Goal: Task Accomplishment & Management: Complete application form

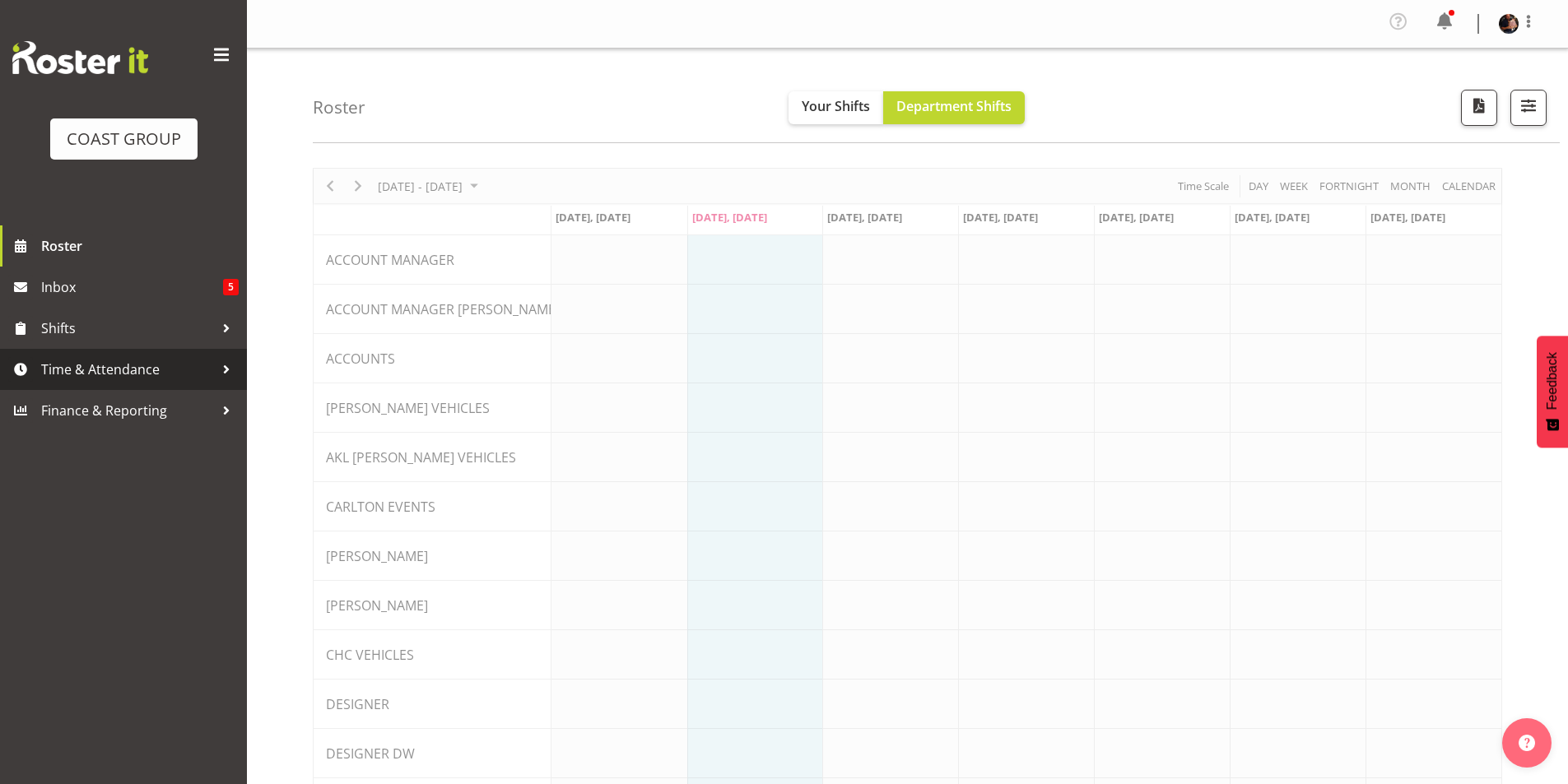
click at [116, 371] on span "Time & Attendance" at bounding box center [127, 369] width 173 height 25
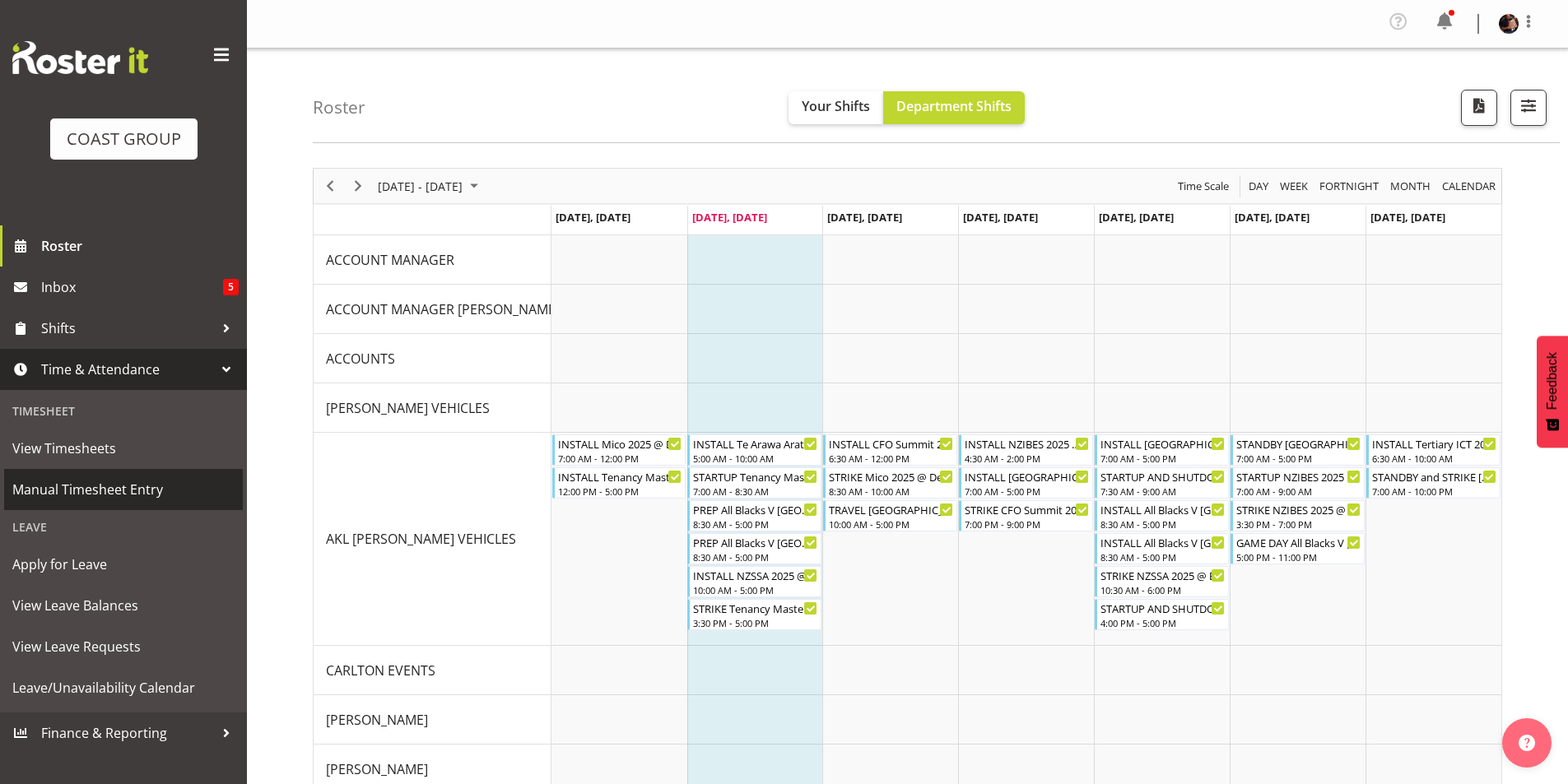
click at [70, 485] on span "Manual Timesheet Entry" at bounding box center [123, 489] width 222 height 25
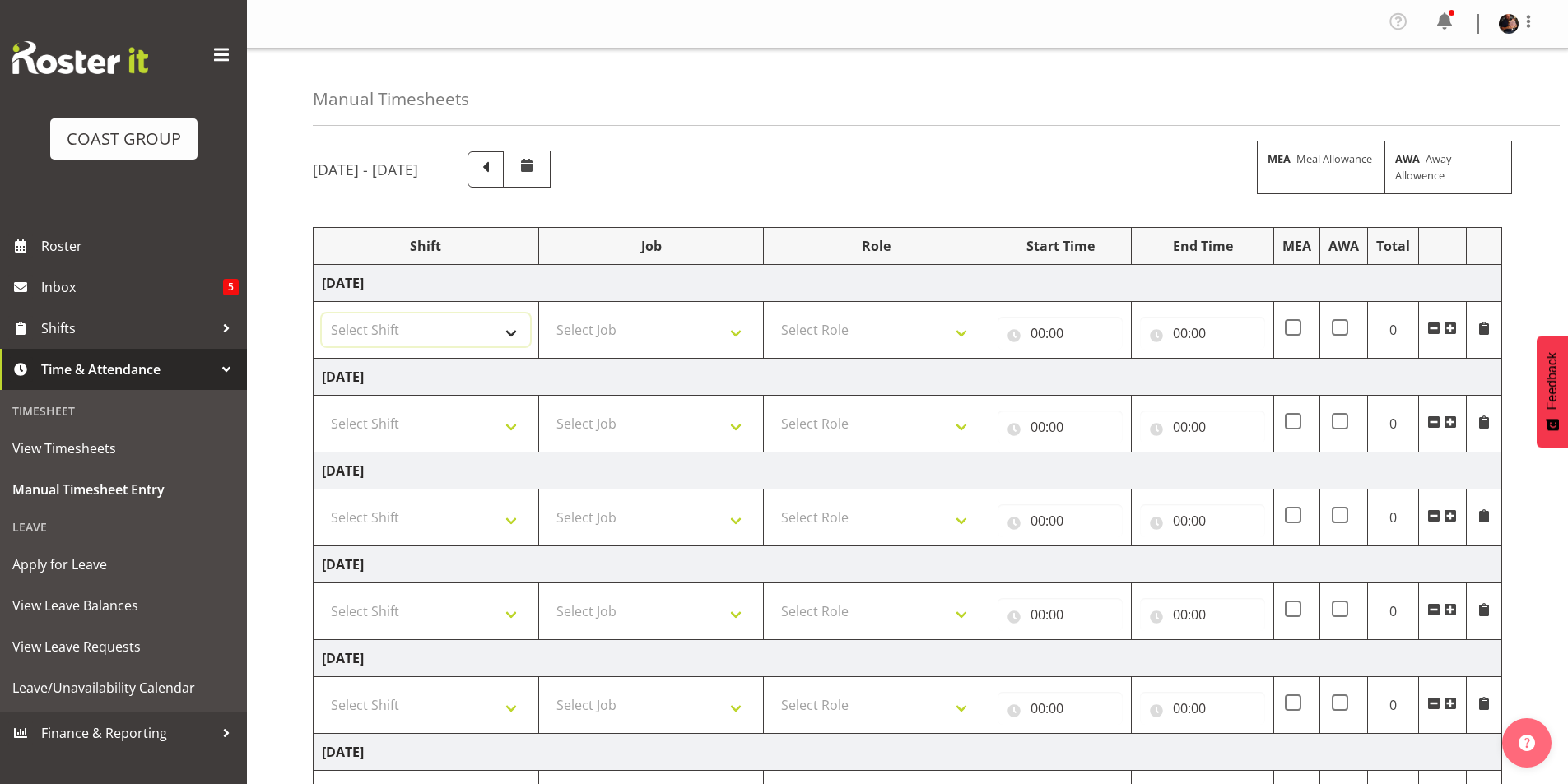
click at [503, 333] on select "Select Shift "Baradene Art Show 2025 @ [GEOGRAPHIC_DATA] on site @ TBC 1 SLP PR…" at bounding box center [426, 329] width 209 height 33
select select "5001"
click at [322, 313] on select "Select Shift "Baradene Art Show 2025 @ [GEOGRAPHIC_DATA] on site @ TBC 1 SLP PR…" at bounding box center [426, 329] width 209 height 33
click at [487, 420] on select "Select Shift "Baradene Art Show 2025 @ [GEOGRAPHIC_DATA] on site @ TBC 1 SLP PR…" at bounding box center [426, 423] width 209 height 33
select select "5001"
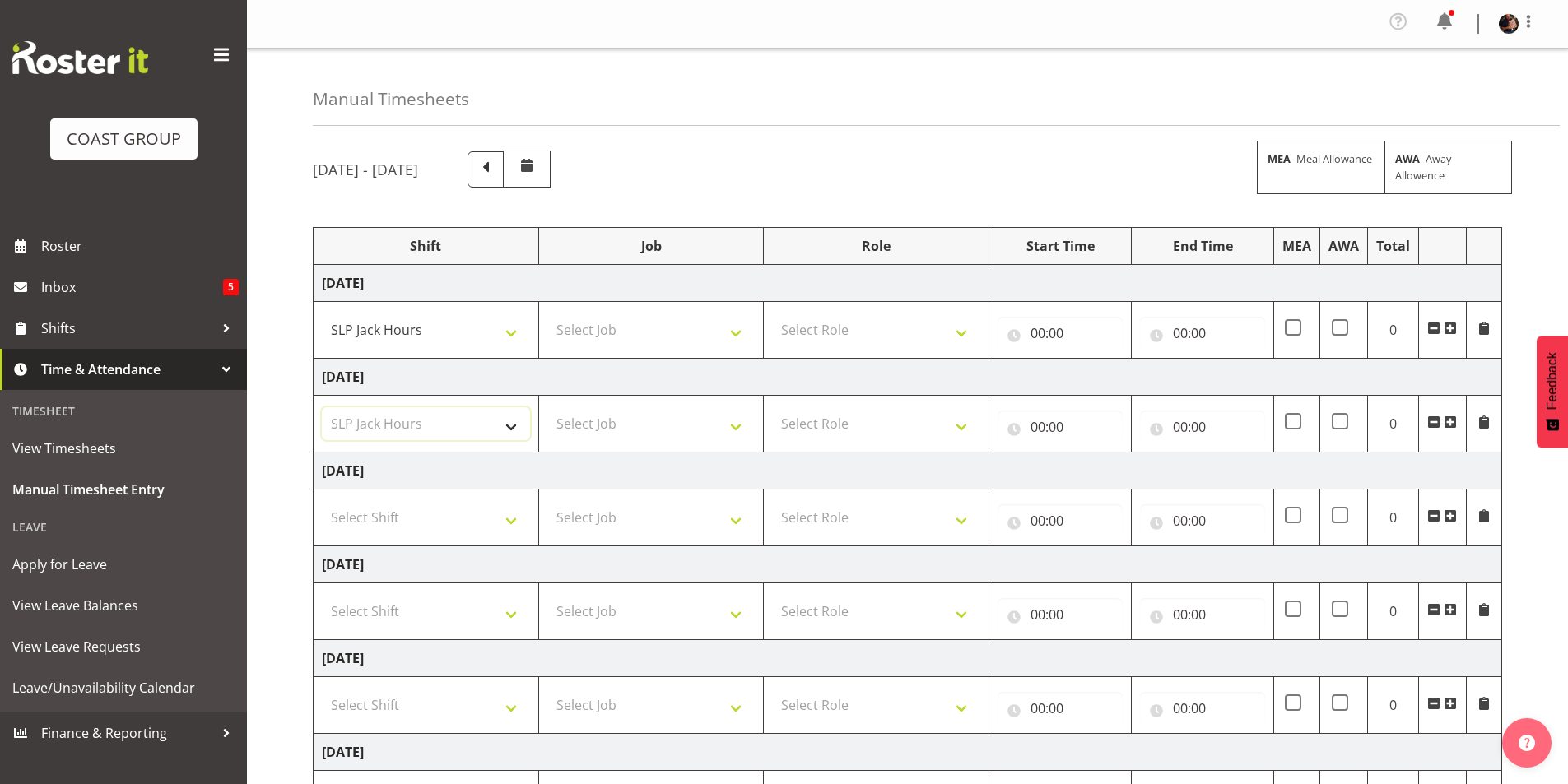
click at [322, 407] on select "Select Shift "Baradene Art Show 2025 @ [GEOGRAPHIC_DATA] on site @ TBC 1 SLP PR…" at bounding box center [426, 423] width 209 height 33
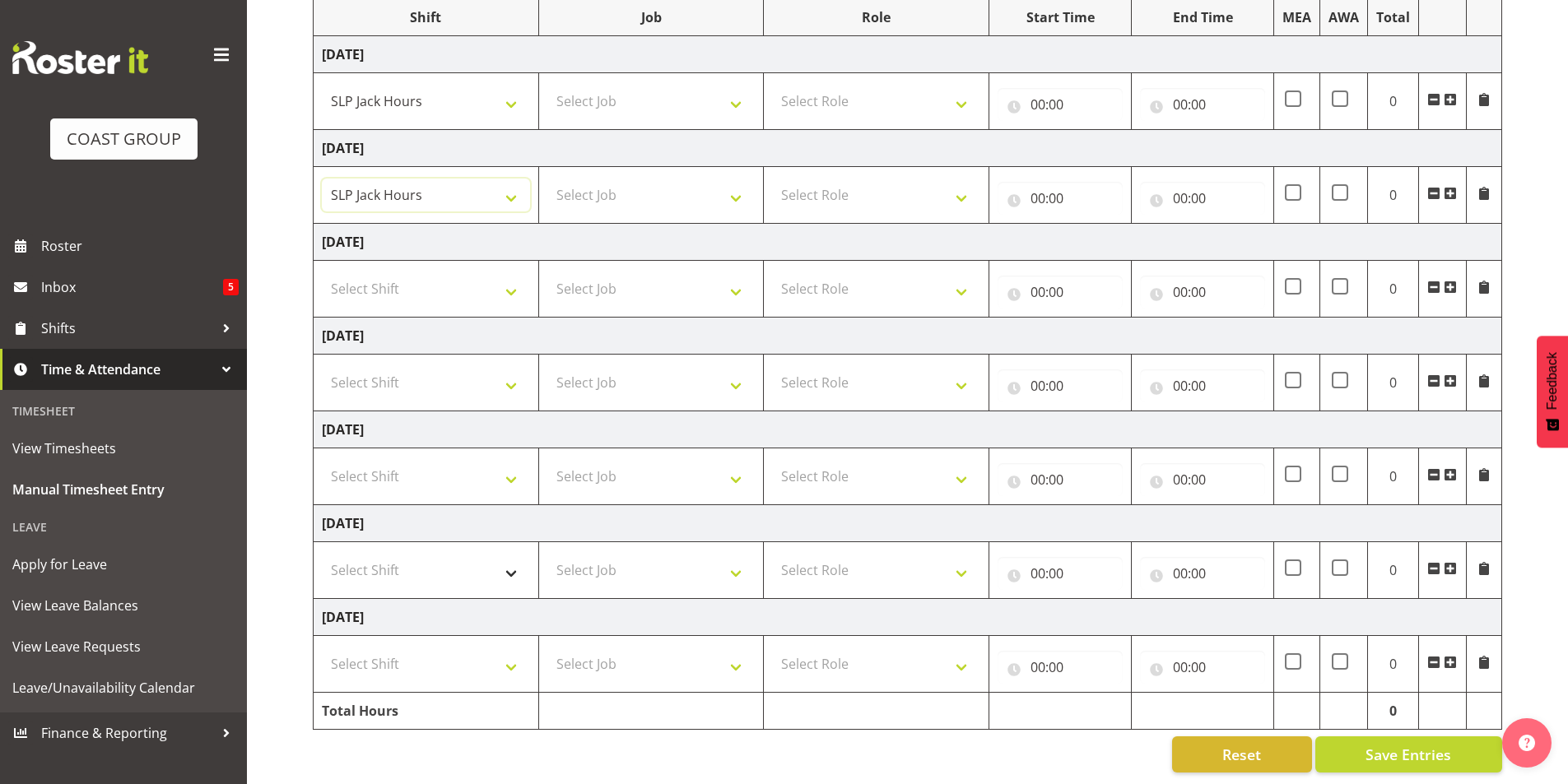
scroll to position [242, 0]
click at [428, 555] on select "Select Shift "Baradene Art Show 2025 @ [GEOGRAPHIC_DATA] on site @ TBC 1 SLP PR…" at bounding box center [426, 569] width 209 height 33
select select "5001"
click at [322, 553] on select "Select Shift "Baradene Art Show 2025 @ [GEOGRAPHIC_DATA] on site @ TBC 1 SLP PR…" at bounding box center [426, 569] width 209 height 33
click at [439, 656] on select "Select Shift "Baradene Art Show 2025 @ [GEOGRAPHIC_DATA] on site @ TBC 1 SLP PR…" at bounding box center [426, 663] width 209 height 33
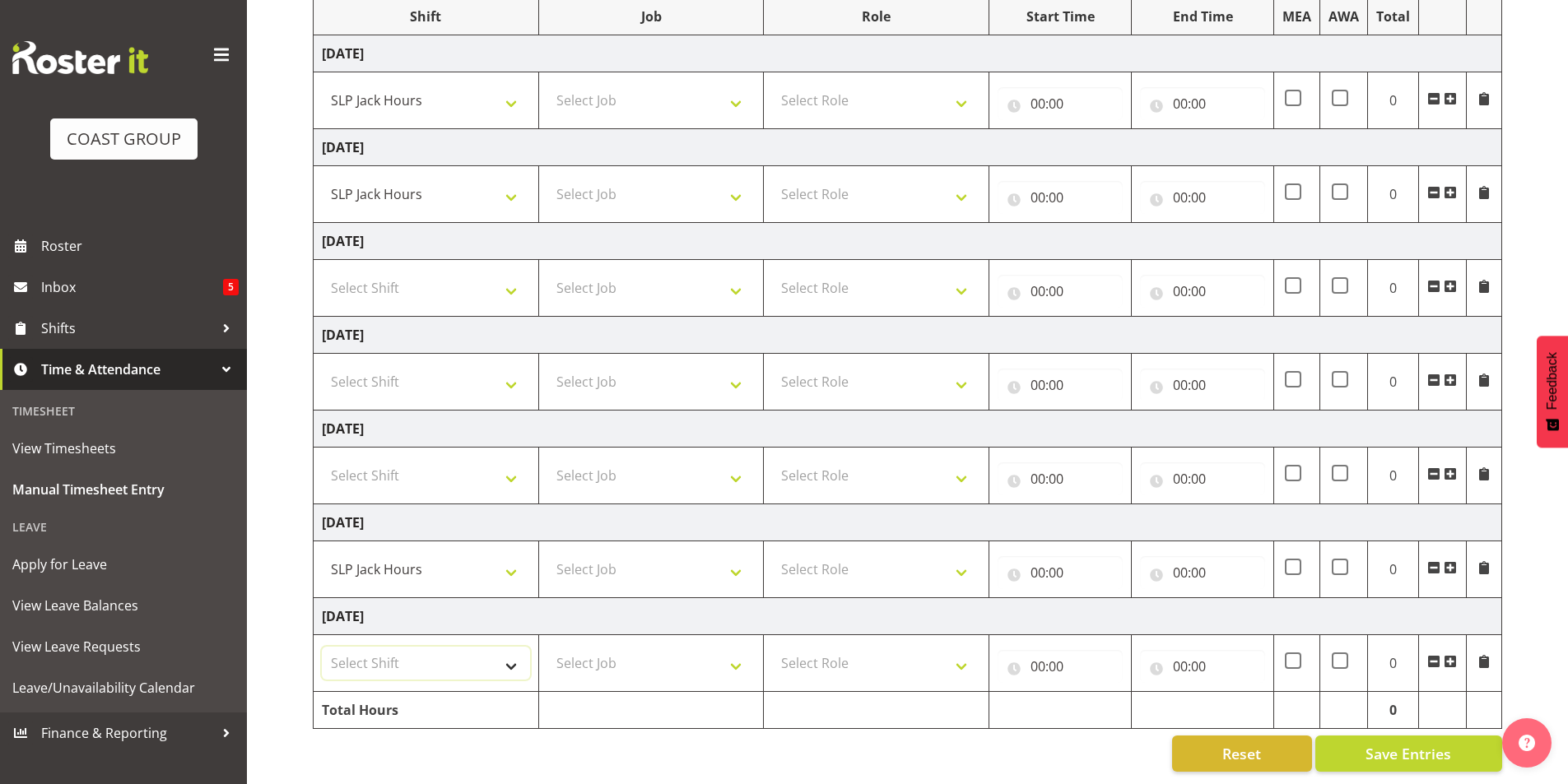
select select "5001"
click at [322, 647] on select "Select Shift "Baradene Art Show 2025 @ [GEOGRAPHIC_DATA] on site @ TBC 1 SLP PR…" at bounding box center [426, 663] width 209 height 33
click at [601, 653] on select "Select Job 1 Carlton Events 1 [PERSON_NAME][GEOGRAPHIC_DATA] 1 [PERSON_NAME][GE…" at bounding box center [652, 663] width 209 height 33
select select "45"
click at [548, 647] on select "Select Job 1 Carlton Events 1 [PERSON_NAME][GEOGRAPHIC_DATA] 1 [PERSON_NAME][GE…" at bounding box center [652, 663] width 209 height 33
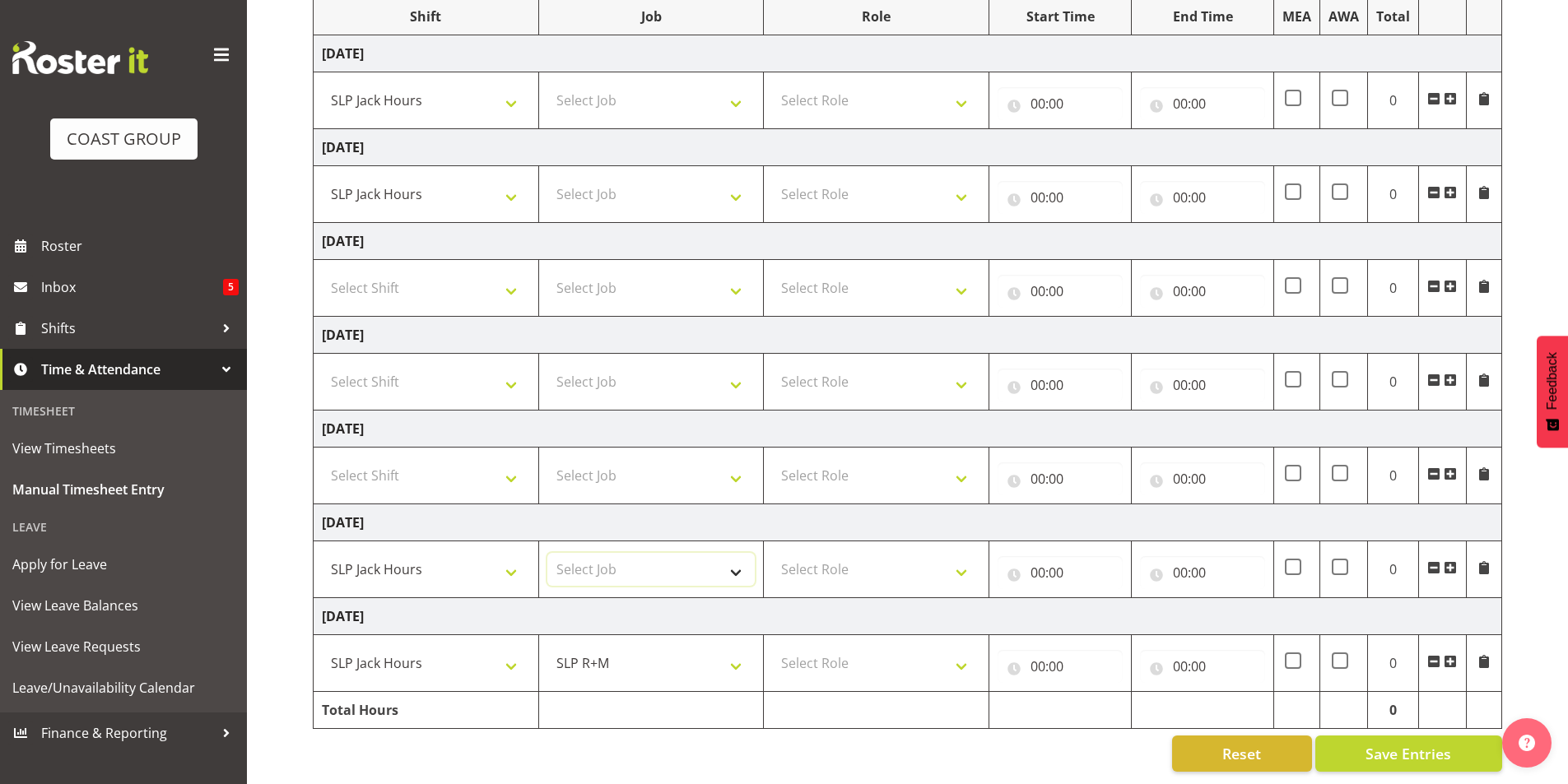
click at [666, 564] on select "Select Job 1 Carlton Events 1 [PERSON_NAME][GEOGRAPHIC_DATA] 1 [PERSON_NAME][GE…" at bounding box center [652, 569] width 209 height 33
select select "45"
click at [548, 553] on select "Select Job 1 Carlton Events 1 [PERSON_NAME][GEOGRAPHIC_DATA] 1 [PERSON_NAME][GE…" at bounding box center [652, 569] width 209 height 33
click at [670, 178] on select "Select Job 1 Carlton Events 1 [PERSON_NAME][GEOGRAPHIC_DATA] 1 [PERSON_NAME][GE…" at bounding box center [652, 194] width 209 height 33
select select "45"
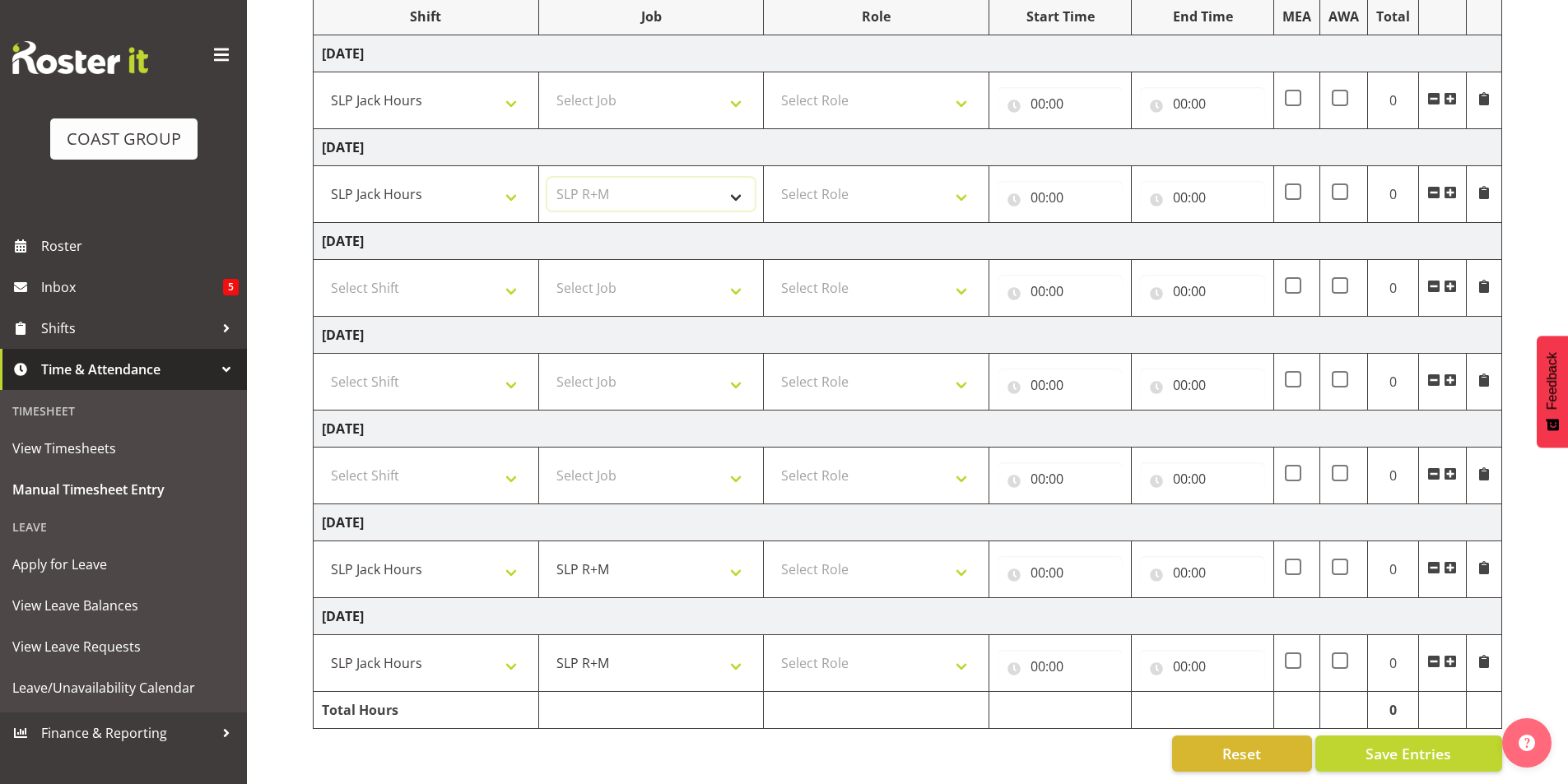
click at [548, 178] on select "Select Job 1 Carlton Events 1 [PERSON_NAME][GEOGRAPHIC_DATA] 1 [PERSON_NAME][GE…" at bounding box center [652, 194] width 209 height 33
drag, startPoint x: 687, startPoint y: 77, endPoint x: 688, endPoint y: 86, distance: 9.1
click at [687, 84] on select "Select Job 1 Carlton Events 1 [PERSON_NAME][GEOGRAPHIC_DATA] 1 [PERSON_NAME][GE…" at bounding box center [652, 100] width 209 height 33
select select "45"
click at [548, 84] on select "Select Job 1 Carlton Events 1 [PERSON_NAME][GEOGRAPHIC_DATA] 1 [PERSON_NAME][GE…" at bounding box center [652, 100] width 209 height 33
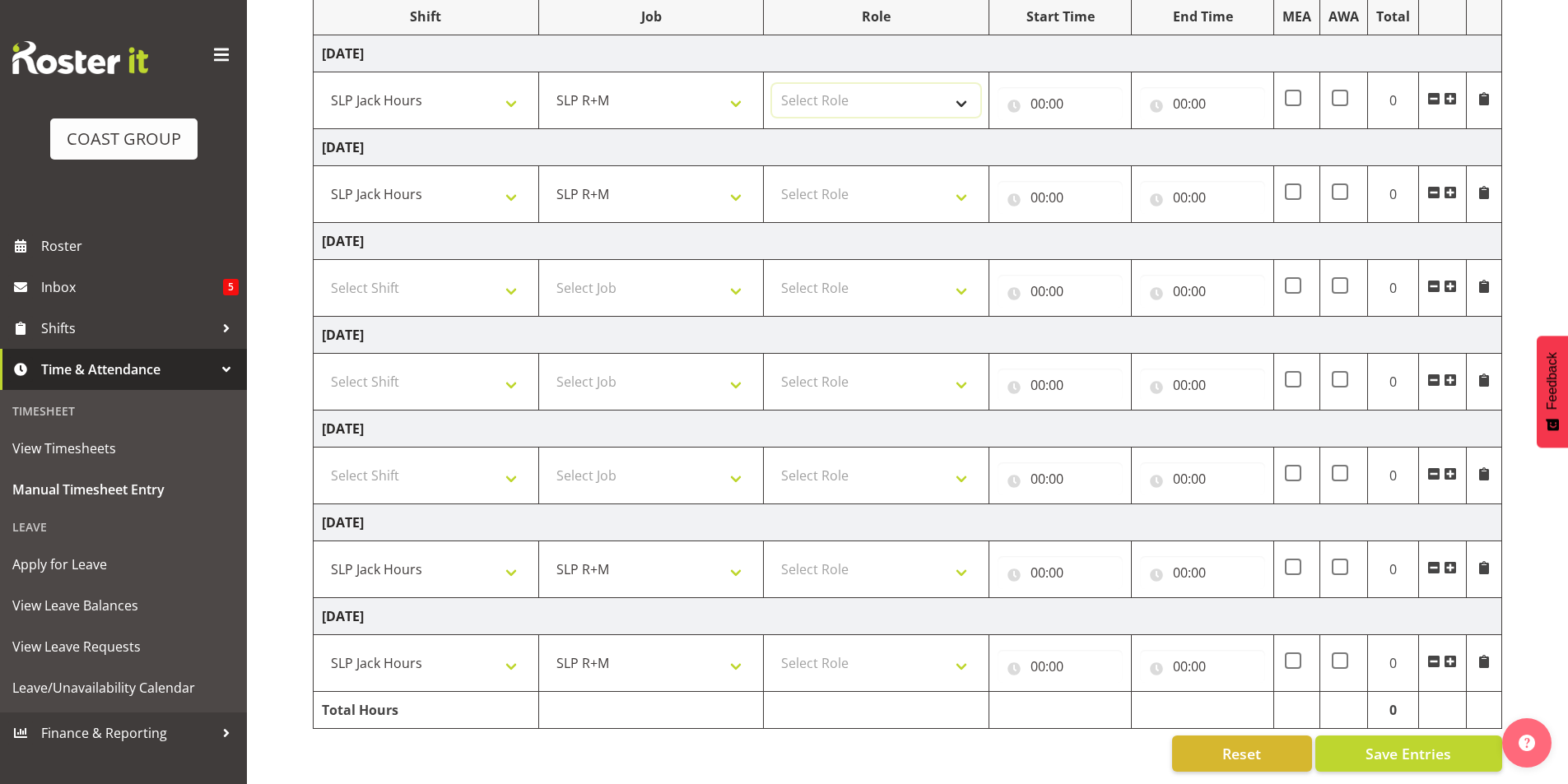
click at [928, 90] on select "Select Role SLP Repairs Technician" at bounding box center [876, 100] width 209 height 33
select select "126"
click at [773, 84] on select "Select Role SLP Repairs Technician" at bounding box center [876, 100] width 209 height 33
click at [914, 197] on select "Select Role SLP Repairs Technician" at bounding box center [876, 194] width 209 height 33
select select "126"
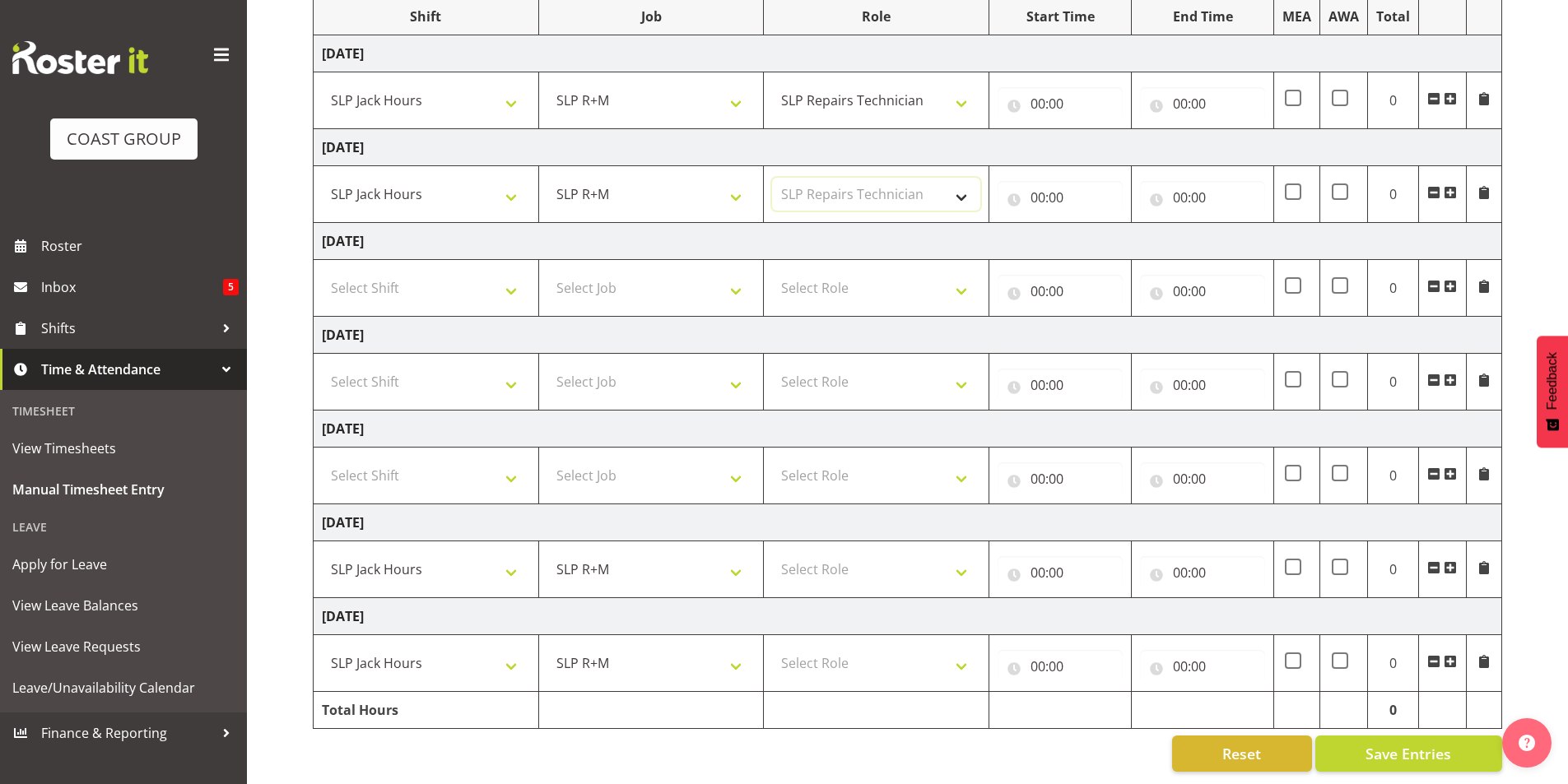
click at [773, 178] on select "Select Role SLP Repairs Technician" at bounding box center [876, 194] width 209 height 33
drag, startPoint x: 892, startPoint y: 554, endPoint x: 896, endPoint y: 565, distance: 11.7
click at [894, 559] on select "Select Role SLP Repairs Technician" at bounding box center [876, 569] width 209 height 33
select select "126"
click at [773, 553] on select "Select Role SLP Repairs Technician" at bounding box center [876, 569] width 209 height 33
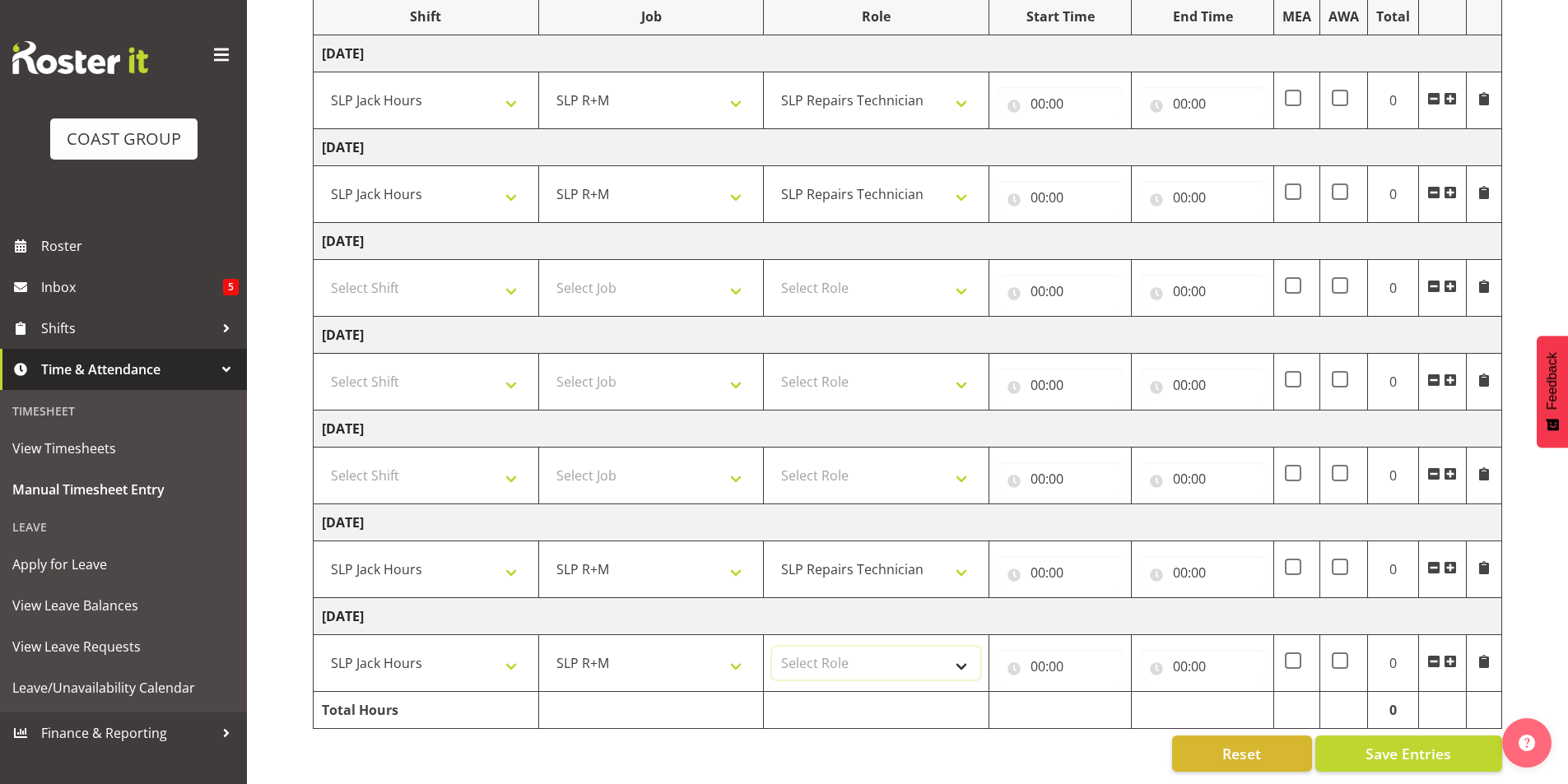
click at [915, 648] on select "Select Role SLP Repairs Technician" at bounding box center [876, 663] width 209 height 33
select select "126"
click at [773, 647] on select "Select Role SLP Repairs Technician" at bounding box center [876, 663] width 209 height 33
click at [1042, 93] on input "00:00" at bounding box center [1060, 103] width 125 height 33
click at [1107, 134] on select "00 01 02 03 04 05 06 07 08 09 10 11 12 13 14 15 16 17 18 19 20 21 22 23" at bounding box center [1110, 146] width 37 height 33
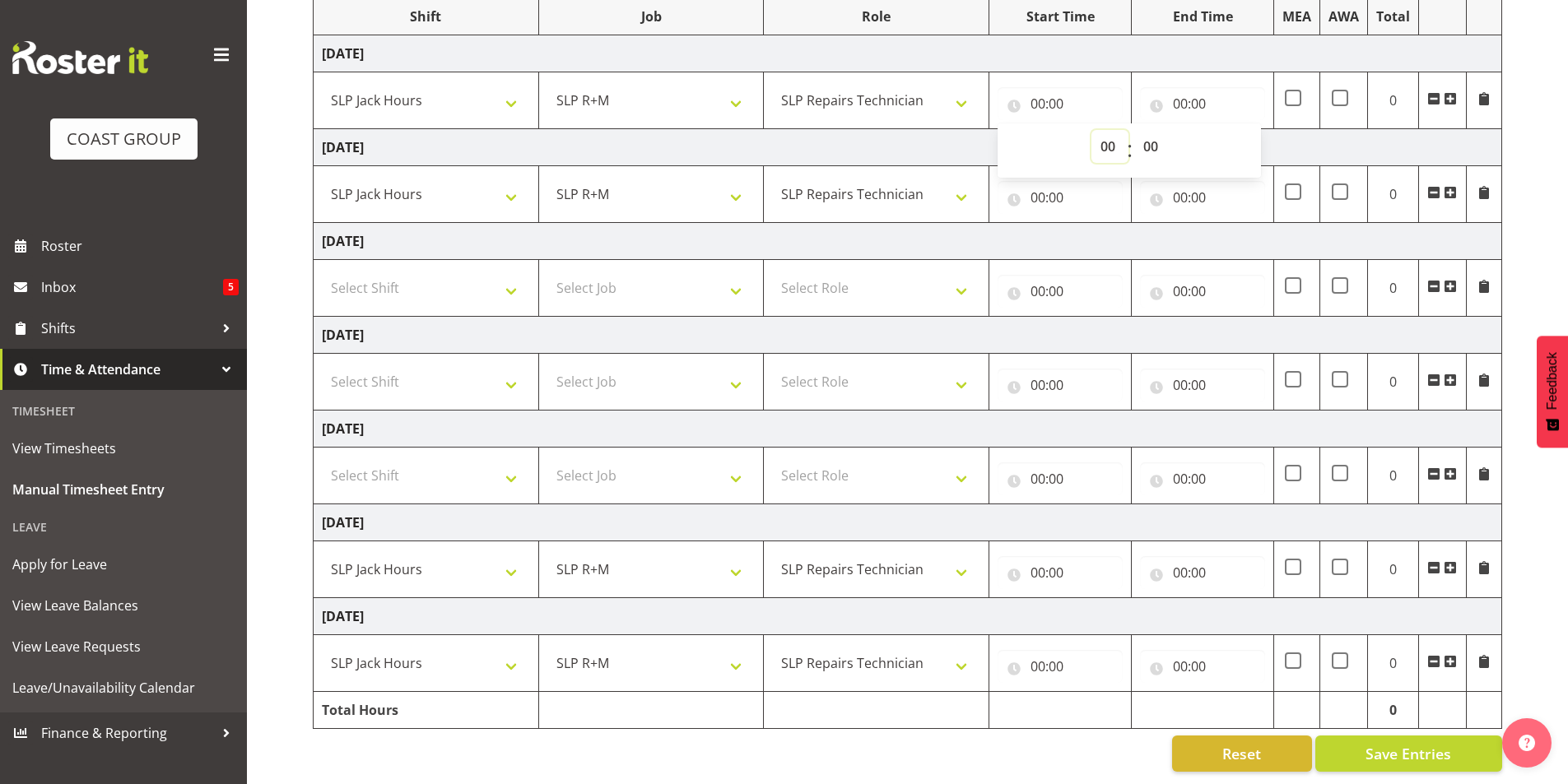
select select "6"
click at [1092, 130] on select "00 01 02 03 04 05 06 07 08 09 10 11 12 13 14 15 16 17 18 19 20 21 22 23" at bounding box center [1110, 146] width 37 height 33
type input "06:00"
click at [1153, 134] on select "00 01 02 03 04 05 06 07 08 09 10 11 12 13 14 15 16 17 18 19 20 21 22 23 24 25 2…" at bounding box center [1152, 146] width 37 height 33
select select "30"
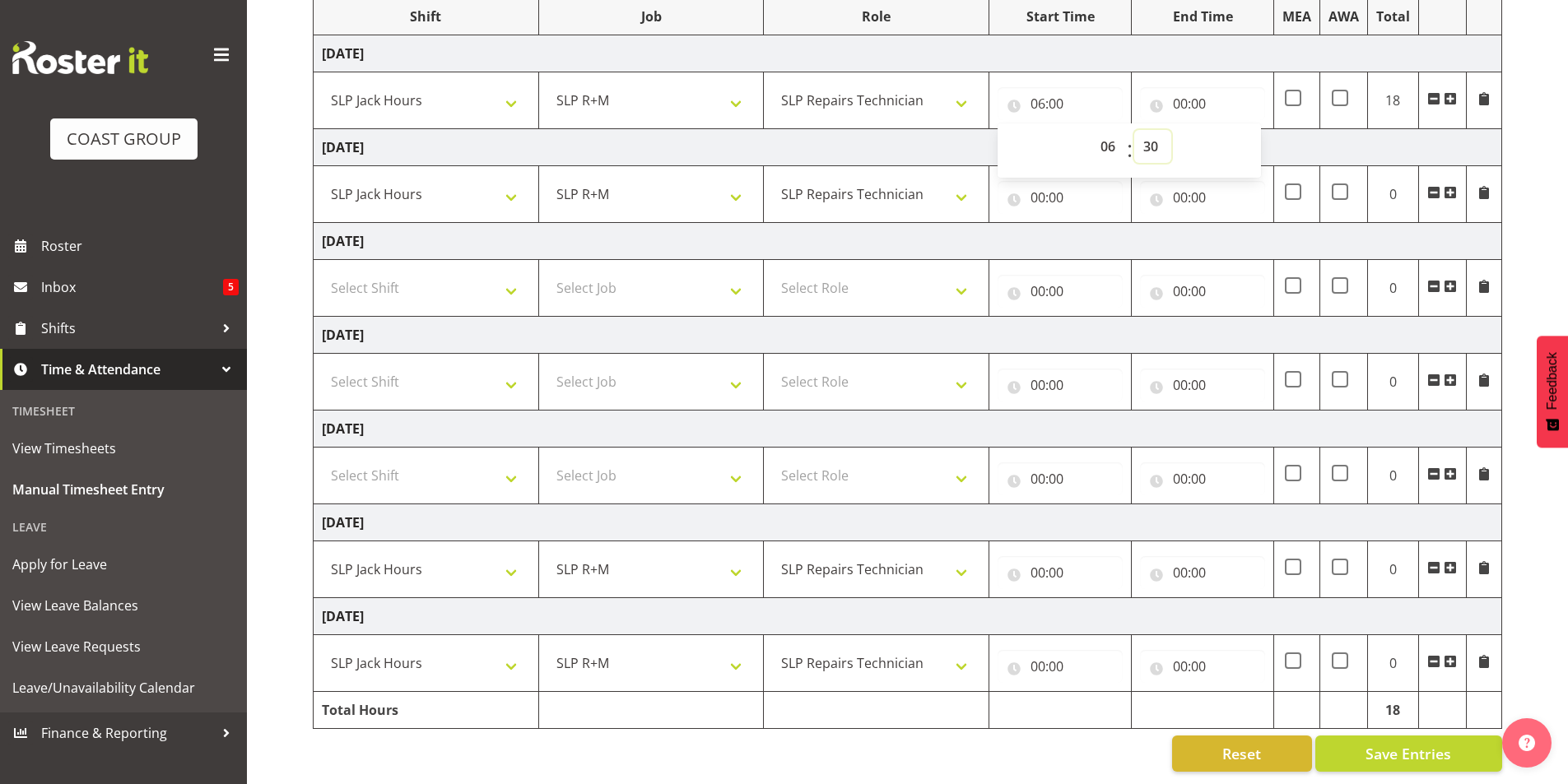
click at [1134, 130] on select "00 01 02 03 04 05 06 07 08 09 10 11 12 13 14 15 16 17 18 19 20 21 22 23 24 25 2…" at bounding box center [1152, 146] width 37 height 33
type input "06:30"
click at [1041, 186] on input "00:00" at bounding box center [1060, 197] width 125 height 33
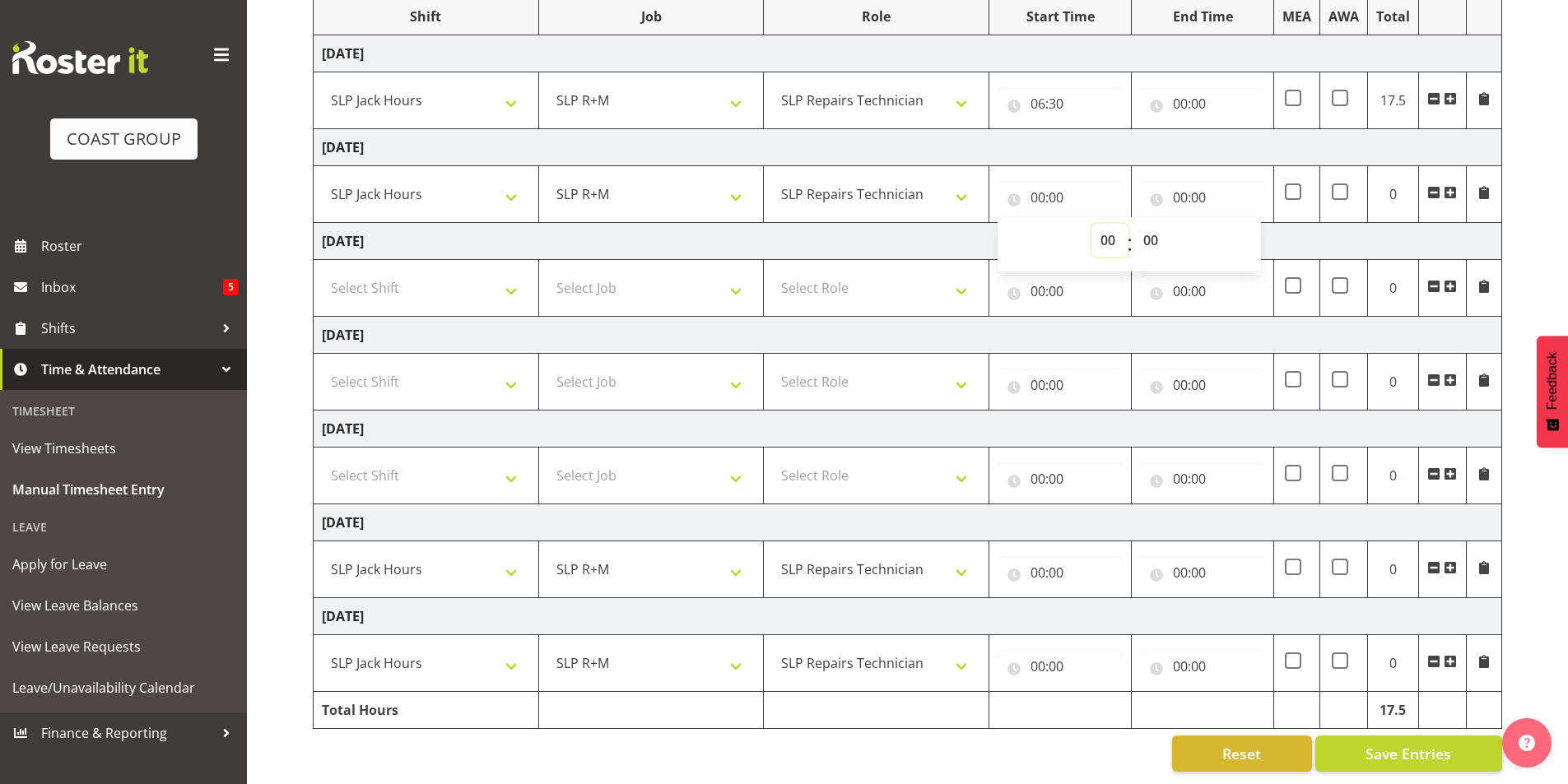
click at [1108, 227] on select "00 01 02 03 04 05 06 07 08 09 10 11 12 13 14 15 16 17 18 19 20 21 22 23" at bounding box center [1110, 240] width 37 height 33
select select "6"
click at [1092, 224] on select "00 01 02 03 04 05 06 07 08 09 10 11 12 13 14 15 16 17 18 19 20 21 22 23" at bounding box center [1110, 240] width 37 height 33
type input "06:00"
click at [1157, 228] on select "00 01 02 03 04 05 06 07 08 09 10 11 12 13 14 15 16 17 18 19 20 21 22 23 24 25 2…" at bounding box center [1152, 240] width 37 height 33
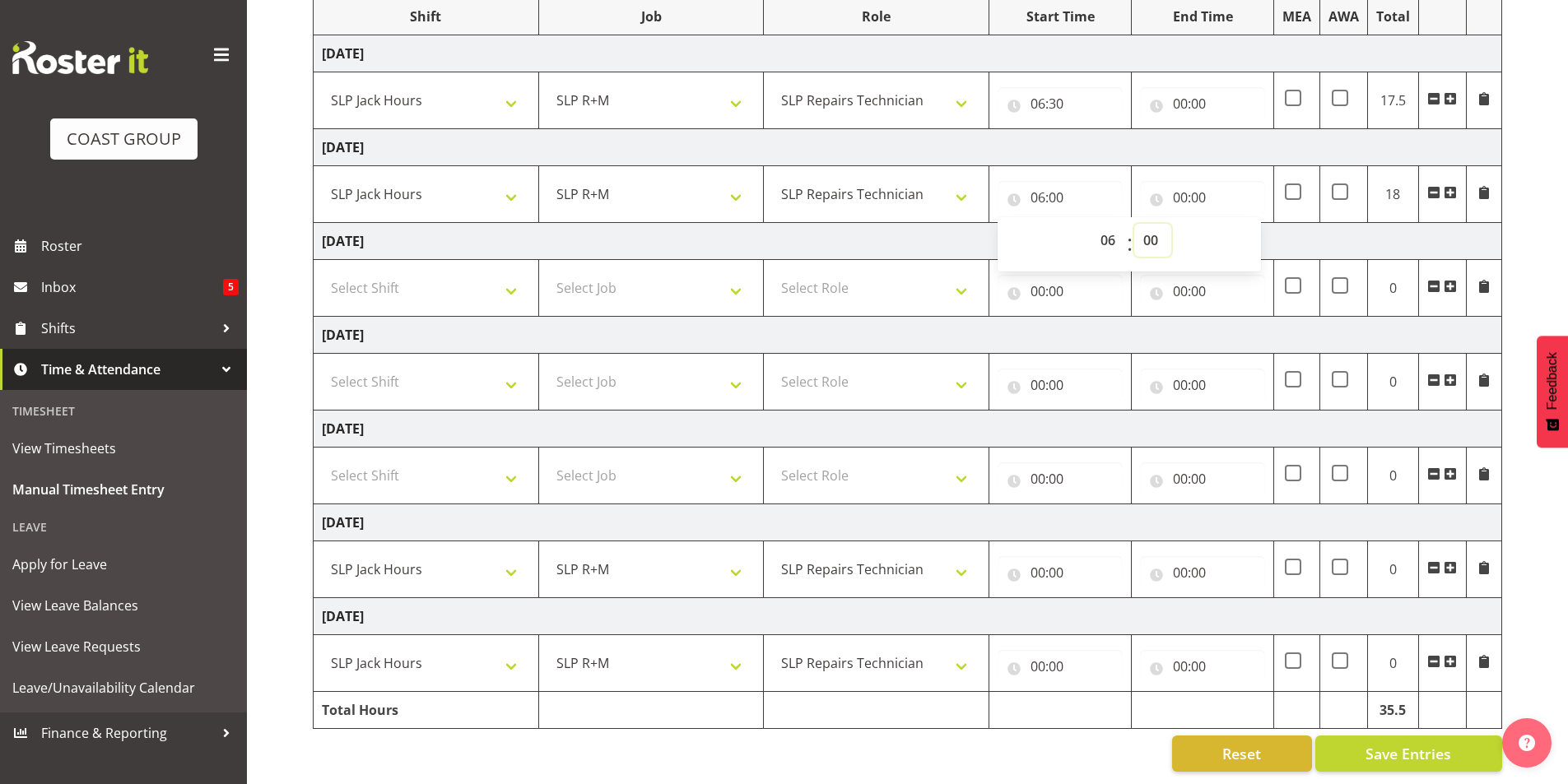
click at [1150, 230] on select "00 01 02 03 04 05 06 07 08 09 10 11 12 13 14 15 16 17 18 19 20 21 22 23 24 25 2…" at bounding box center [1152, 240] width 37 height 33
select select "30"
click at [1134, 224] on select "00 01 02 03 04 05 06 07 08 09 10 11 12 13 14 15 16 17 18 19 20 21 22 23 24 25 2…" at bounding box center [1152, 240] width 37 height 33
type input "06:30"
click at [1039, 561] on input "00:00" at bounding box center [1060, 572] width 125 height 33
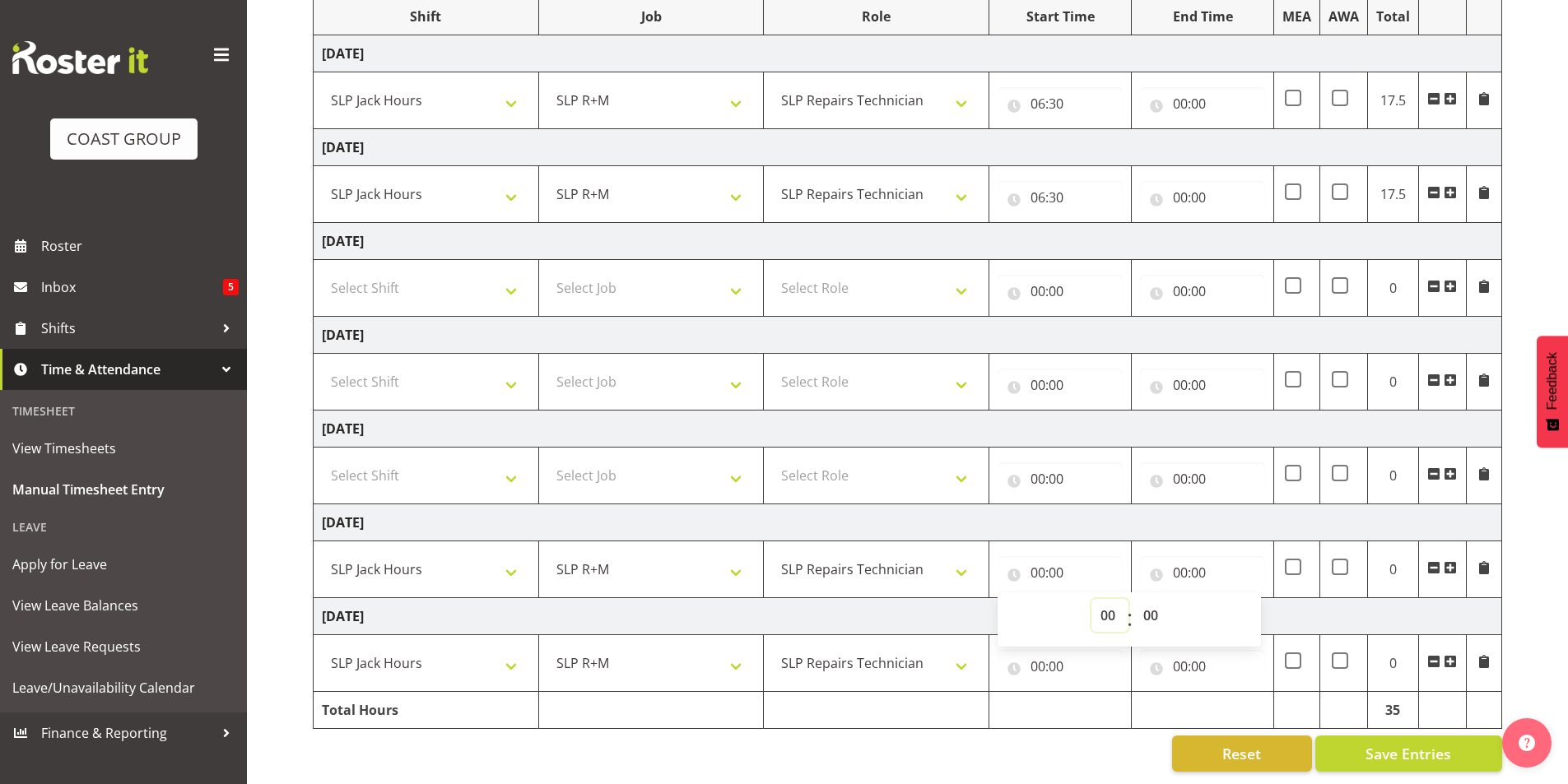
drag, startPoint x: 1103, startPoint y: 599, endPoint x: 1094, endPoint y: 599, distance: 9.0
click at [1103, 599] on select "00 01 02 03 04 05 06 07 08 09 10 11 12 13 14 15 16 17 18 19 20 21 22 23" at bounding box center [1110, 615] width 37 height 33
select select "6"
click at [1092, 599] on select "00 01 02 03 04 05 06 07 08 09 10 11 12 13 14 15 16 17 18 19 20 21 22 23" at bounding box center [1110, 615] width 37 height 33
type input "06:00"
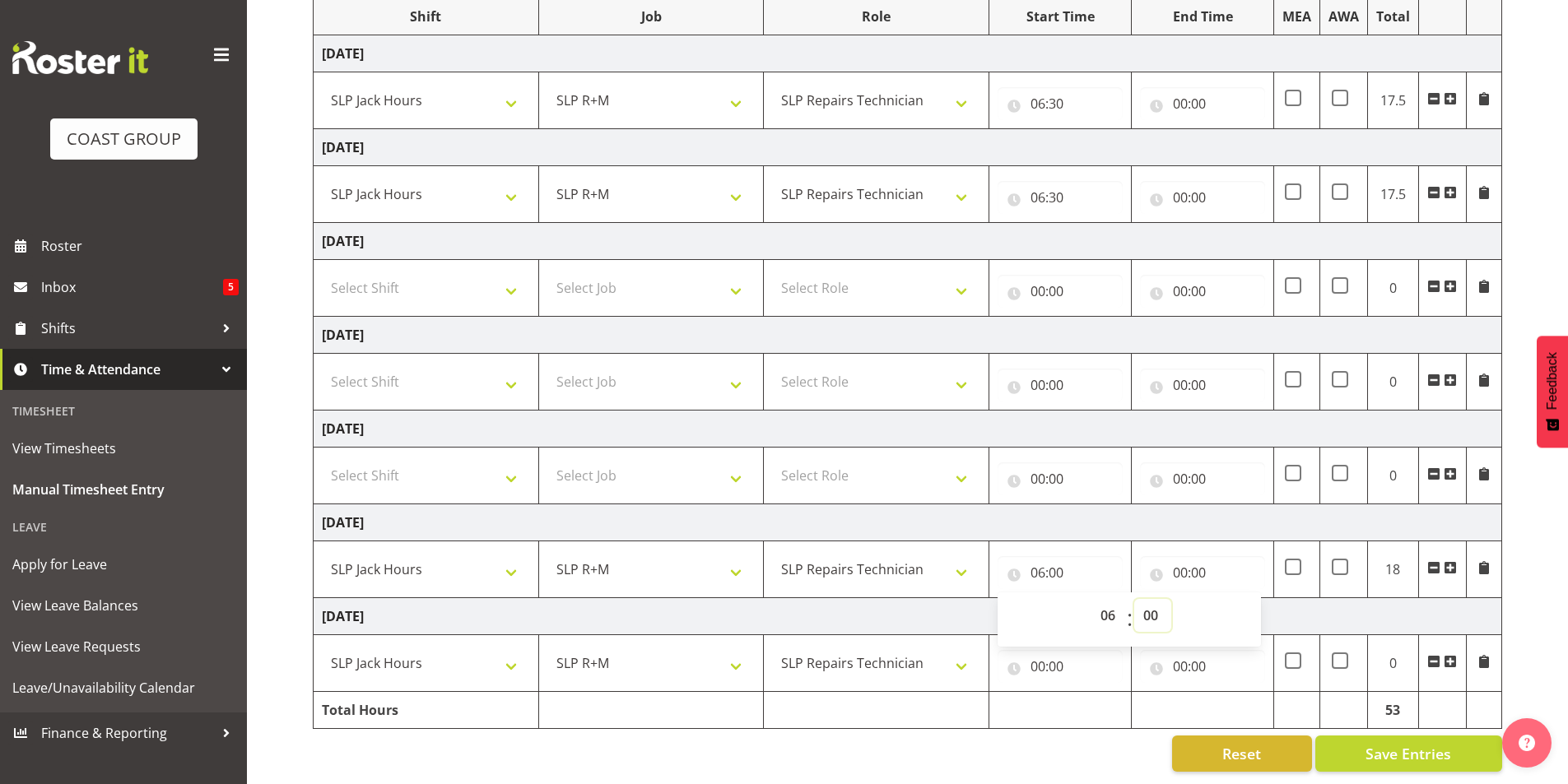
click at [1151, 603] on select "00 01 02 03 04 05 06 07 08 09 10 11 12 13 14 15 16 17 18 19 20 21 22 23 24 25 2…" at bounding box center [1152, 615] width 37 height 33
select select "30"
click at [1134, 599] on select "00 01 02 03 04 05 06 07 08 09 10 11 12 13 14 15 16 17 18 19 20 21 22 23 24 25 2…" at bounding box center [1152, 615] width 37 height 33
type input "06:30"
click at [1048, 653] on input "00:00" at bounding box center [1060, 667] width 125 height 33
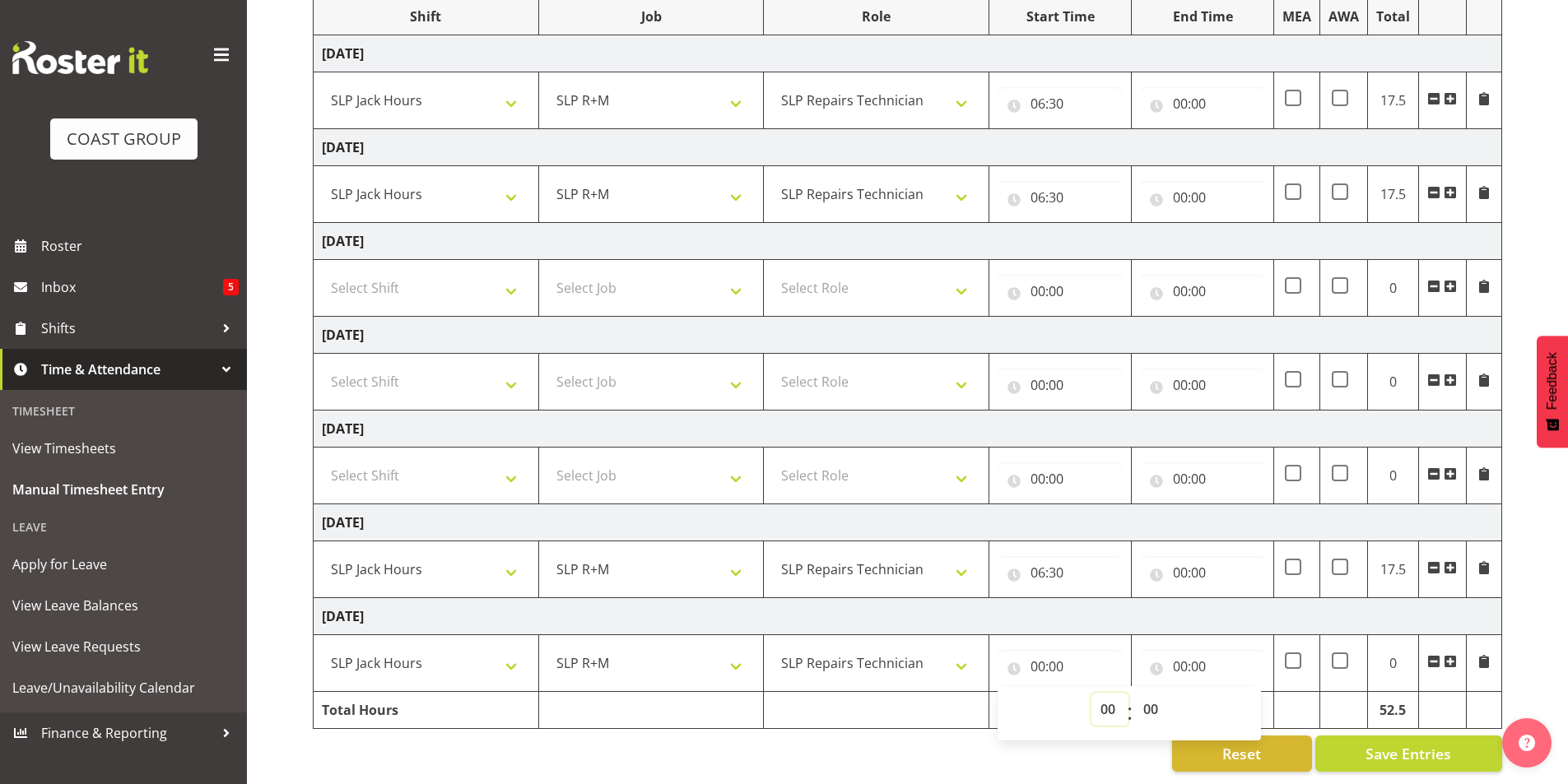
click at [1111, 694] on select "00 01 02 03 04 05 06 07 08 09 10 11 12 13 14 15 16 17 18 19 20 21 22 23" at bounding box center [1110, 709] width 37 height 33
select select "6"
click at [1092, 693] on select "00 01 02 03 04 05 06 07 08 09 10 11 12 13 14 15 16 17 18 19 20 21 22 23" at bounding box center [1110, 709] width 37 height 33
type input "06:00"
click at [1148, 697] on select "00 01 02 03 04 05 06 07 08 09 10 11 12 13 14 15 16 17 18 19 20 21 22 23 24 25 2…" at bounding box center [1152, 709] width 37 height 33
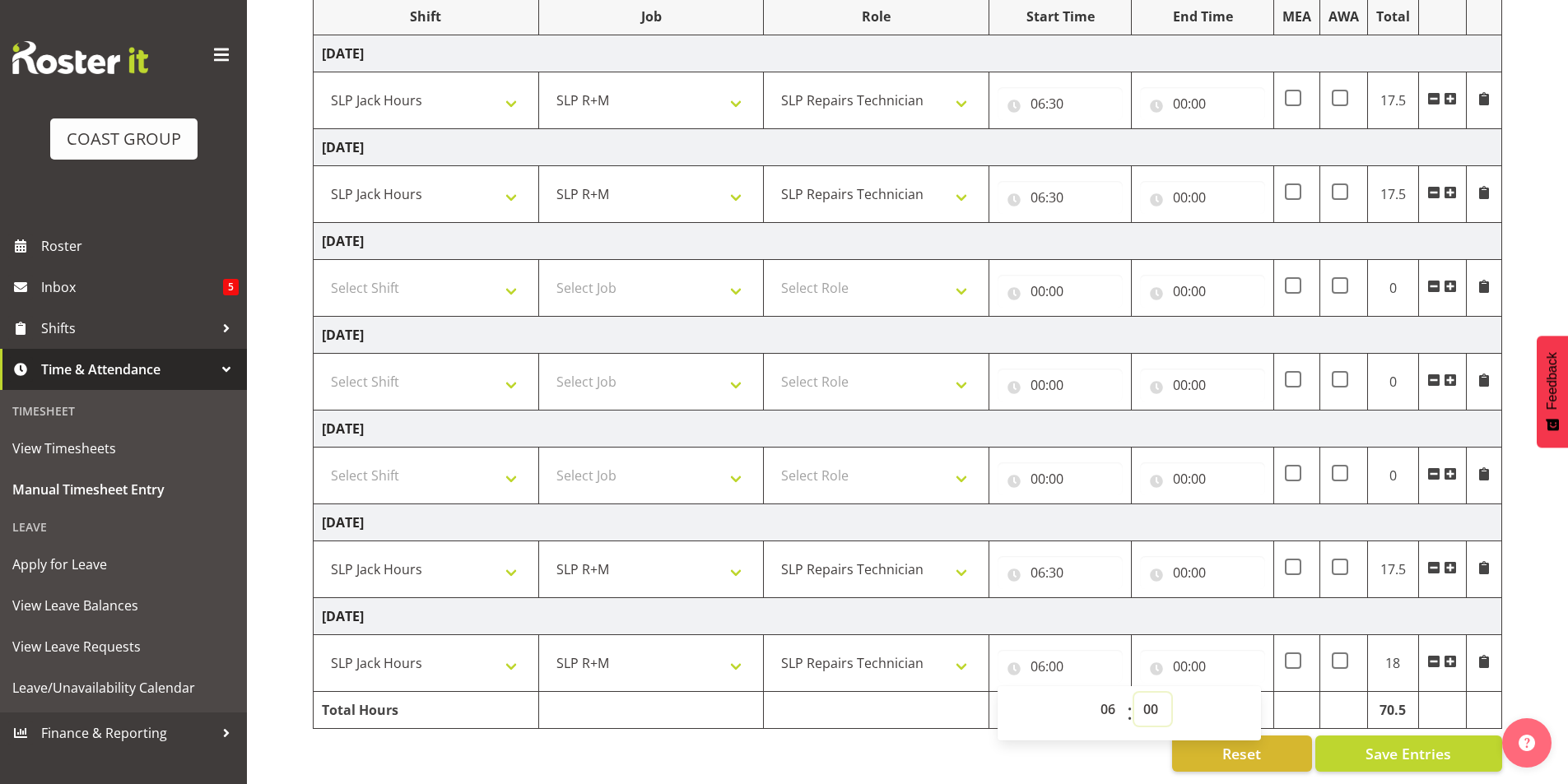
select select "30"
click at [1134, 693] on select "00 01 02 03 04 05 06 07 08 09 10 11 12 13 14 15 16 17 18 19 20 21 22 23 24 25 2…" at bounding box center [1152, 709] width 37 height 33
type input "06:30"
click at [1185, 653] on input "00:00" at bounding box center [1203, 667] width 125 height 33
click at [1251, 697] on select "00 01 02 03 04 05 06 07 08 09 10 11 12 13 14 15 16 17 18 19 20 21 22 23" at bounding box center [1252, 709] width 37 height 33
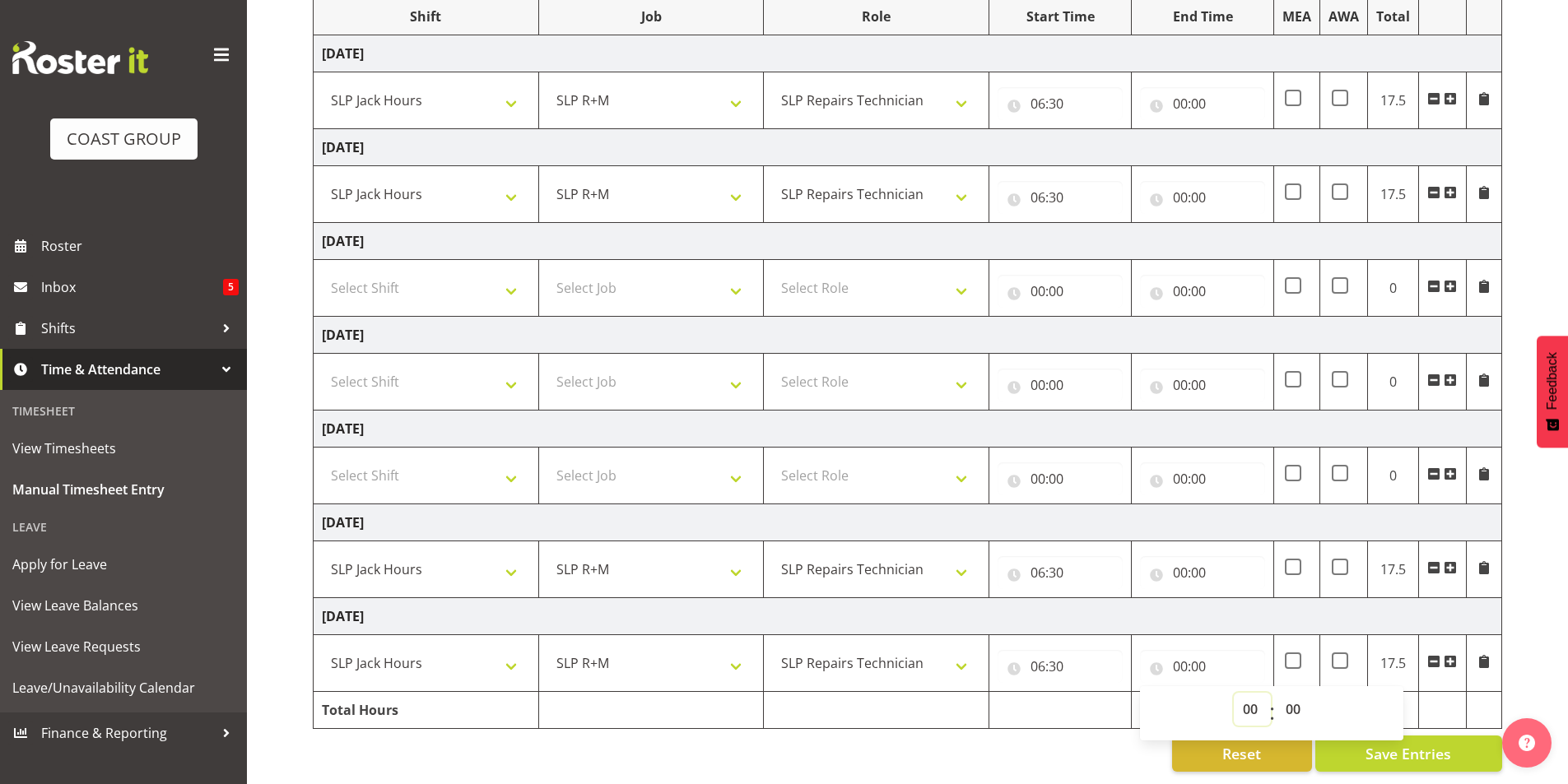
select select "14"
click at [1234, 693] on select "00 01 02 03 04 05 06 07 08 09 10 11 12 13 14 15 16 17 18 19 20 21 22 23" at bounding box center [1252, 709] width 37 height 33
type input "14:00"
click at [1294, 698] on select "00 01 02 03 04 05 06 07 08 09 10 11 12 13 14 15 16 17 18 19 20 21 22 23 24 25 2…" at bounding box center [1295, 709] width 37 height 33
select select "30"
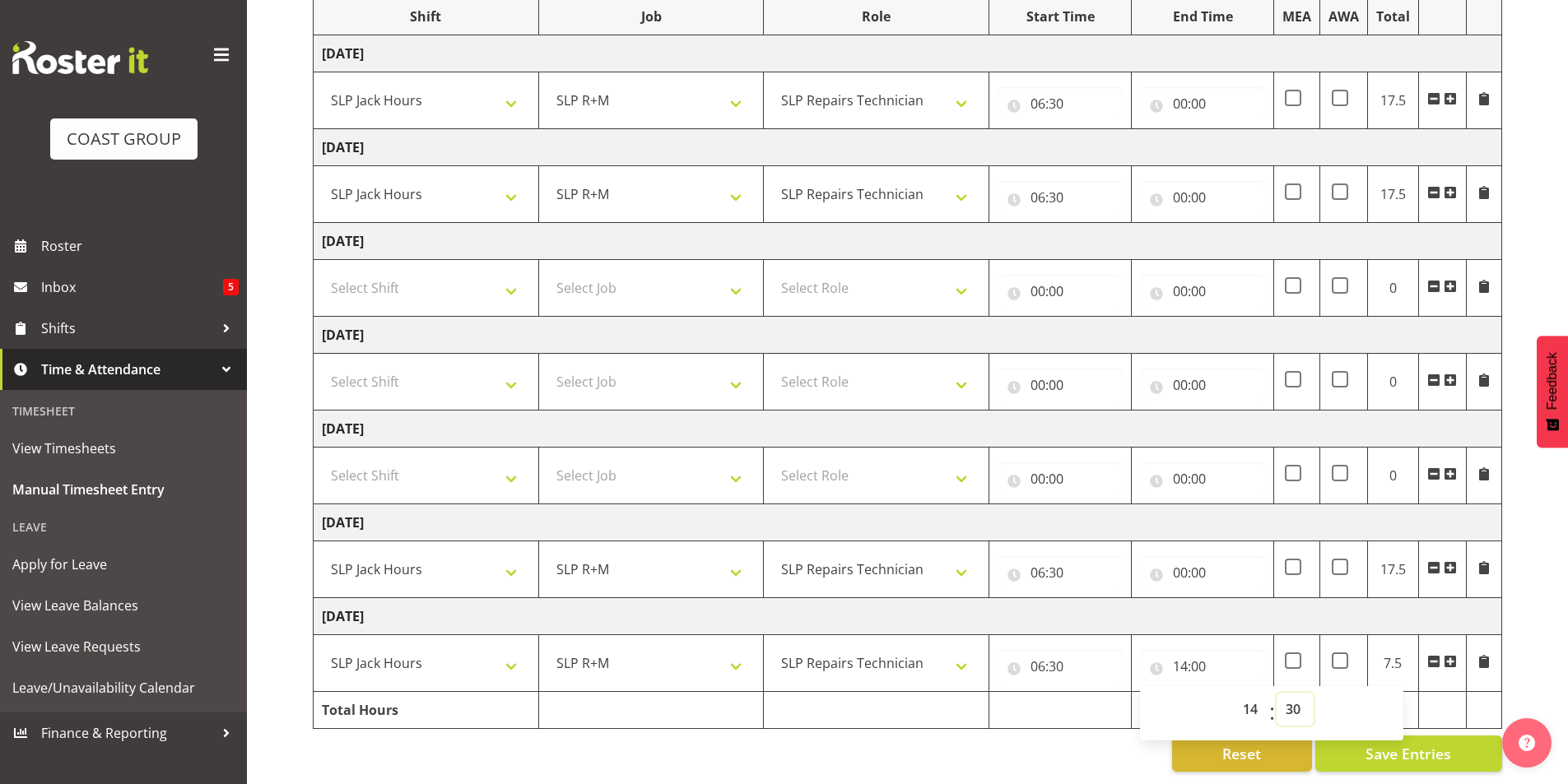
click at [1277, 693] on select "00 01 02 03 04 05 06 07 08 09 10 11 12 13 14 15 16 17 18 19 20 21 22 23 24 25 2…" at bounding box center [1295, 709] width 37 height 33
type input "14:30"
click at [1183, 564] on input "00:00" at bounding box center [1203, 572] width 125 height 33
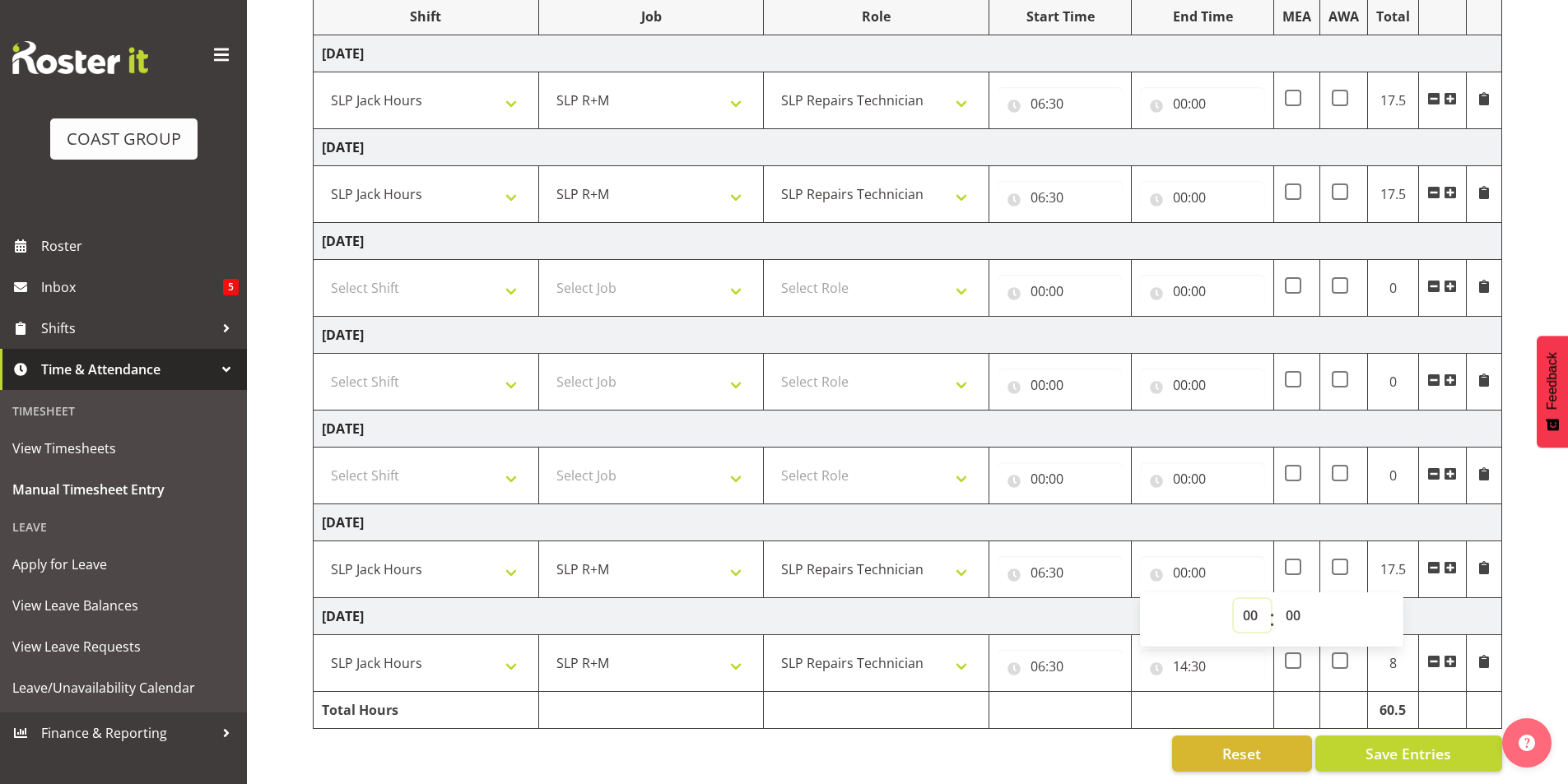
click at [1249, 604] on select "00 01 02 03 04 05 06 07 08 09 10 11 12 13 14 15 16 17 18 19 20 21 22 23" at bounding box center [1252, 615] width 37 height 33
select select "14"
click at [1234, 599] on select "00 01 02 03 04 05 06 07 08 09 10 11 12 13 14 15 16 17 18 19 20 21 22 23" at bounding box center [1252, 615] width 37 height 33
type input "14:00"
click at [1297, 603] on select "00 01 02 03 04 05 06 07 08 09 10 11 12 13 14 15 16 17 18 19 20 21 22 23 24 25 2…" at bounding box center [1295, 615] width 37 height 33
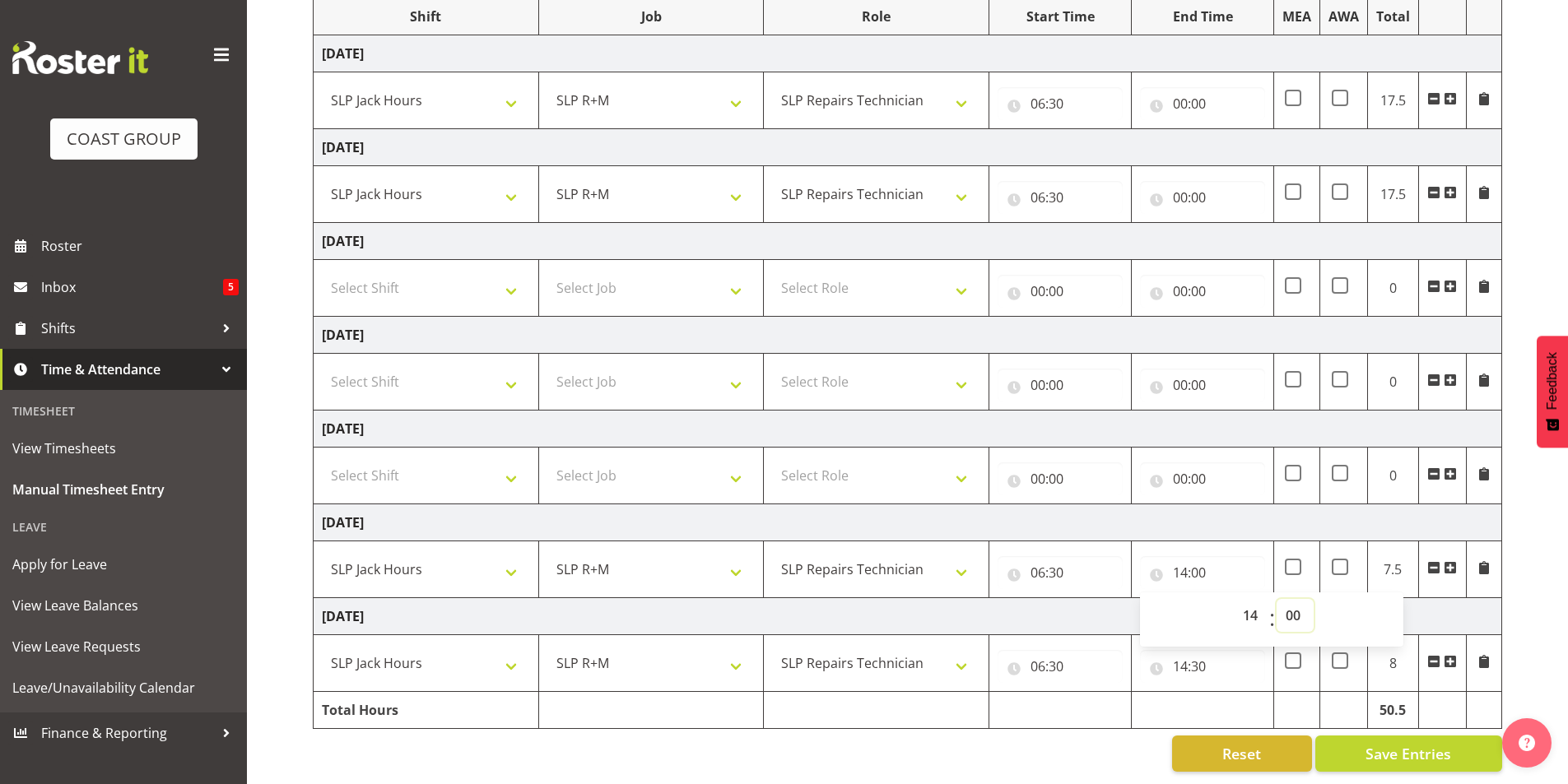
select select "30"
click at [1277, 599] on select "00 01 02 03 04 05 06 07 08 09 10 11 12 13 14 15 16 17 18 19 20 21 22 23 24 25 2…" at bounding box center [1295, 615] width 37 height 33
type input "14:30"
click at [1177, 186] on input "00:00" at bounding box center [1203, 197] width 125 height 33
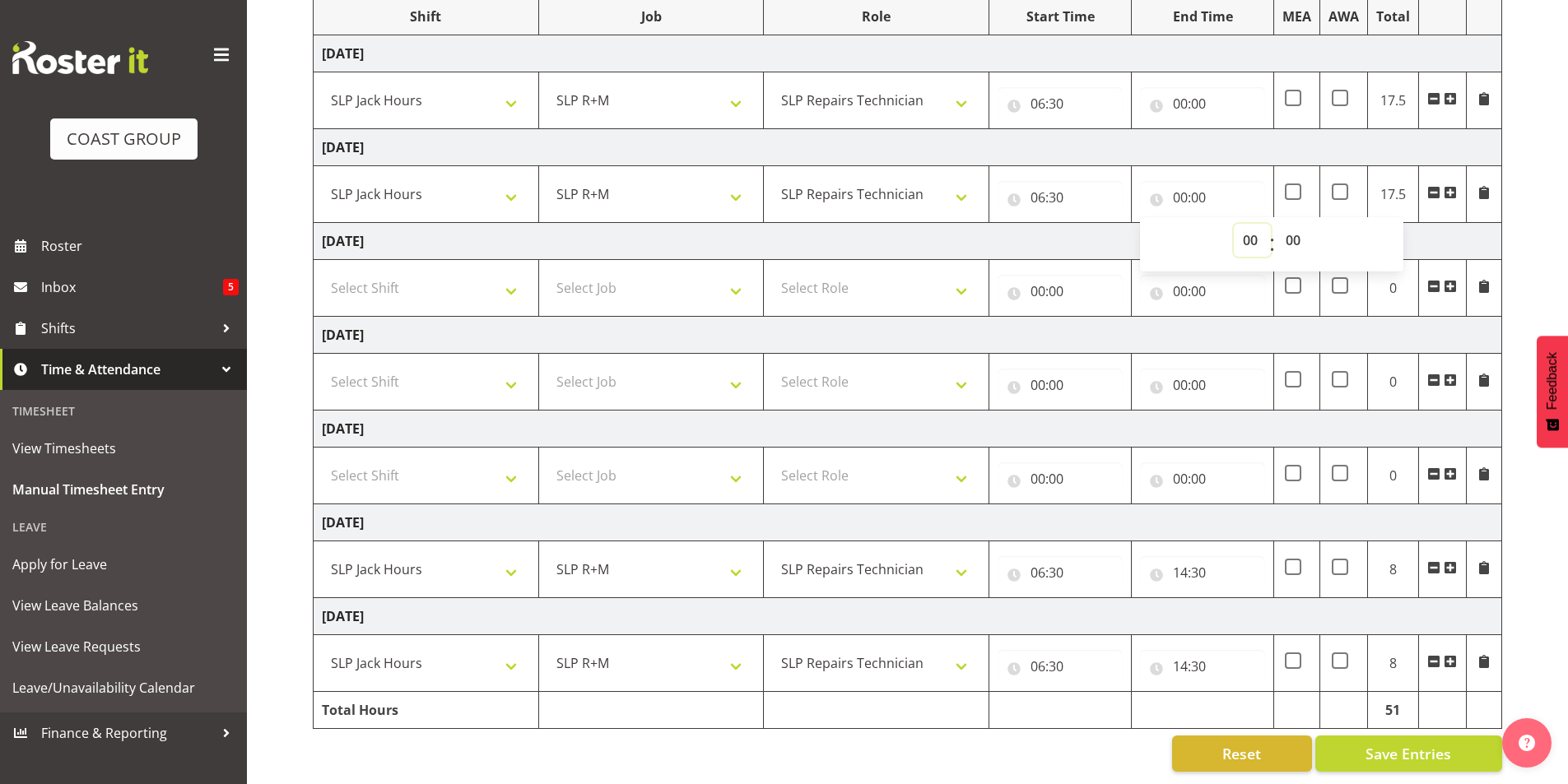
click at [1250, 225] on select "00 01 02 03 04 05 06 07 08 09 10 11 12 13 14 15 16 17 18 19 20 21 22 23" at bounding box center [1252, 240] width 37 height 33
select select "14"
click at [1234, 224] on select "00 01 02 03 04 05 06 07 08 09 10 11 12 13 14 15 16 17 18 19 20 21 22 23" at bounding box center [1252, 240] width 37 height 33
type input "14:00"
click at [1187, 89] on input "00:00" at bounding box center [1203, 103] width 125 height 33
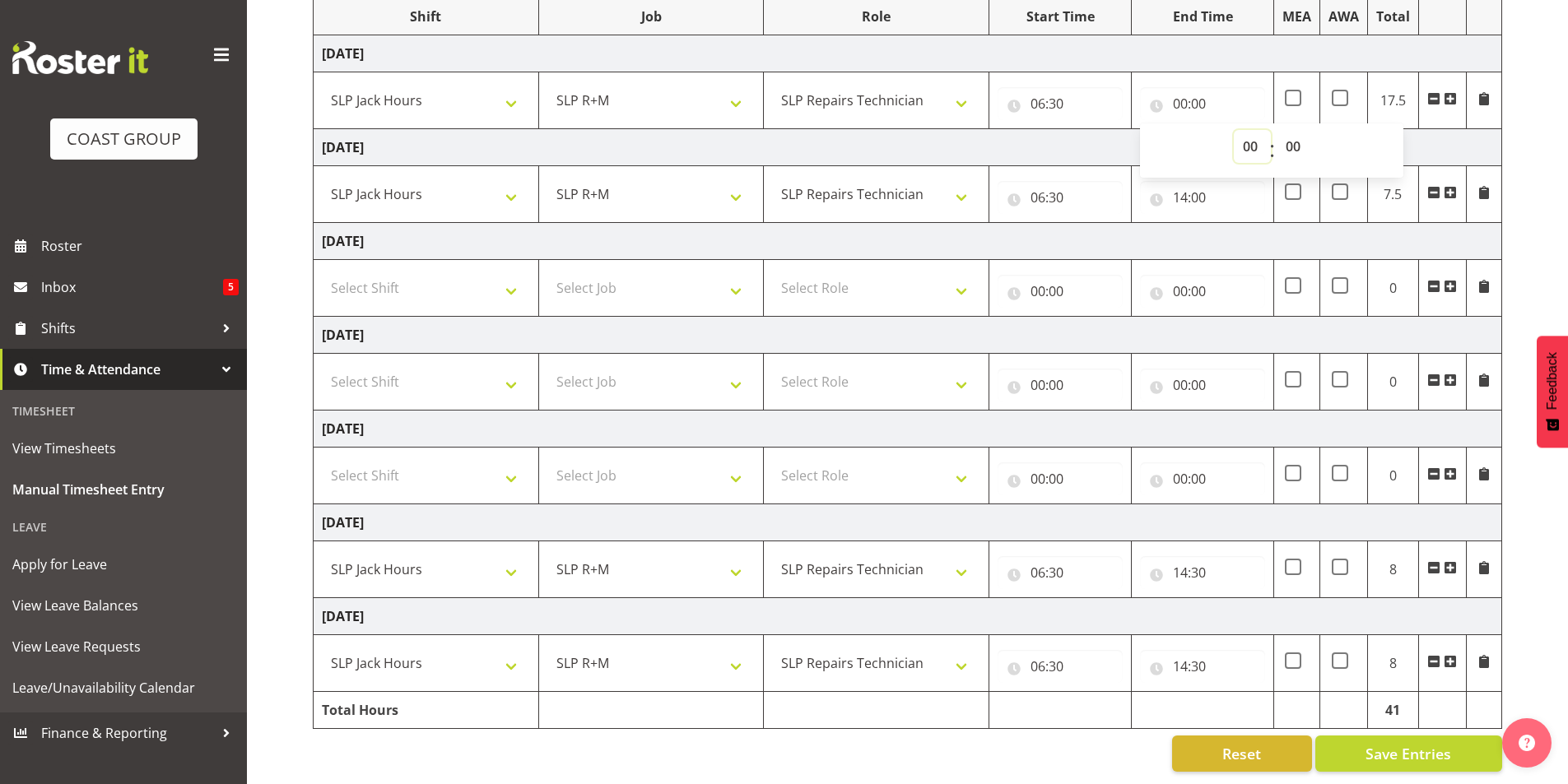
click at [1253, 135] on select "00 01 02 03 04 05 06 07 08 09 10 11 12 13 14 15 16 17 18 19 20 21 22 23" at bounding box center [1252, 146] width 37 height 33
select select "14"
click at [1234, 130] on select "00 01 02 03 04 05 06 07 08 09 10 11 12 13 14 15 16 17 18 19 20 21 22 23" at bounding box center [1252, 146] width 37 height 33
type input "14:00"
click at [1290, 135] on select "00 01 02 03 04 05 06 07 08 09 10 11 12 13 14 15 16 17 18 19 20 21 22 23 24 25 2…" at bounding box center [1295, 146] width 37 height 33
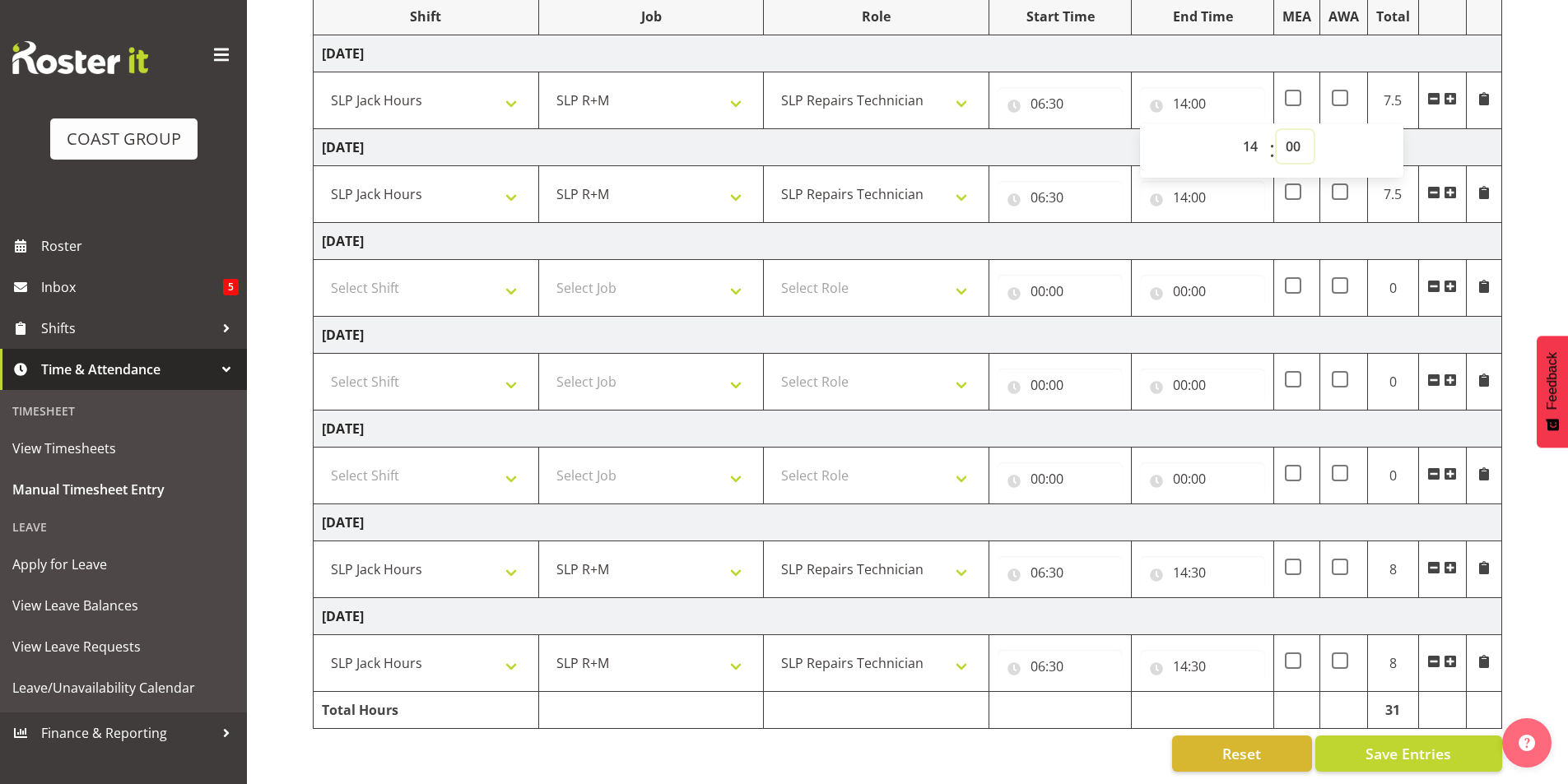
select select "30"
click at [1277, 130] on select "00 01 02 03 04 05 06 07 08 09 10 11 12 13 14 15 16 17 18 19 20 21 22 23 24 25 2…" at bounding box center [1295, 146] width 37 height 33
type input "14:30"
click at [1397, 743] on span "Save Entries" at bounding box center [1409, 753] width 86 height 21
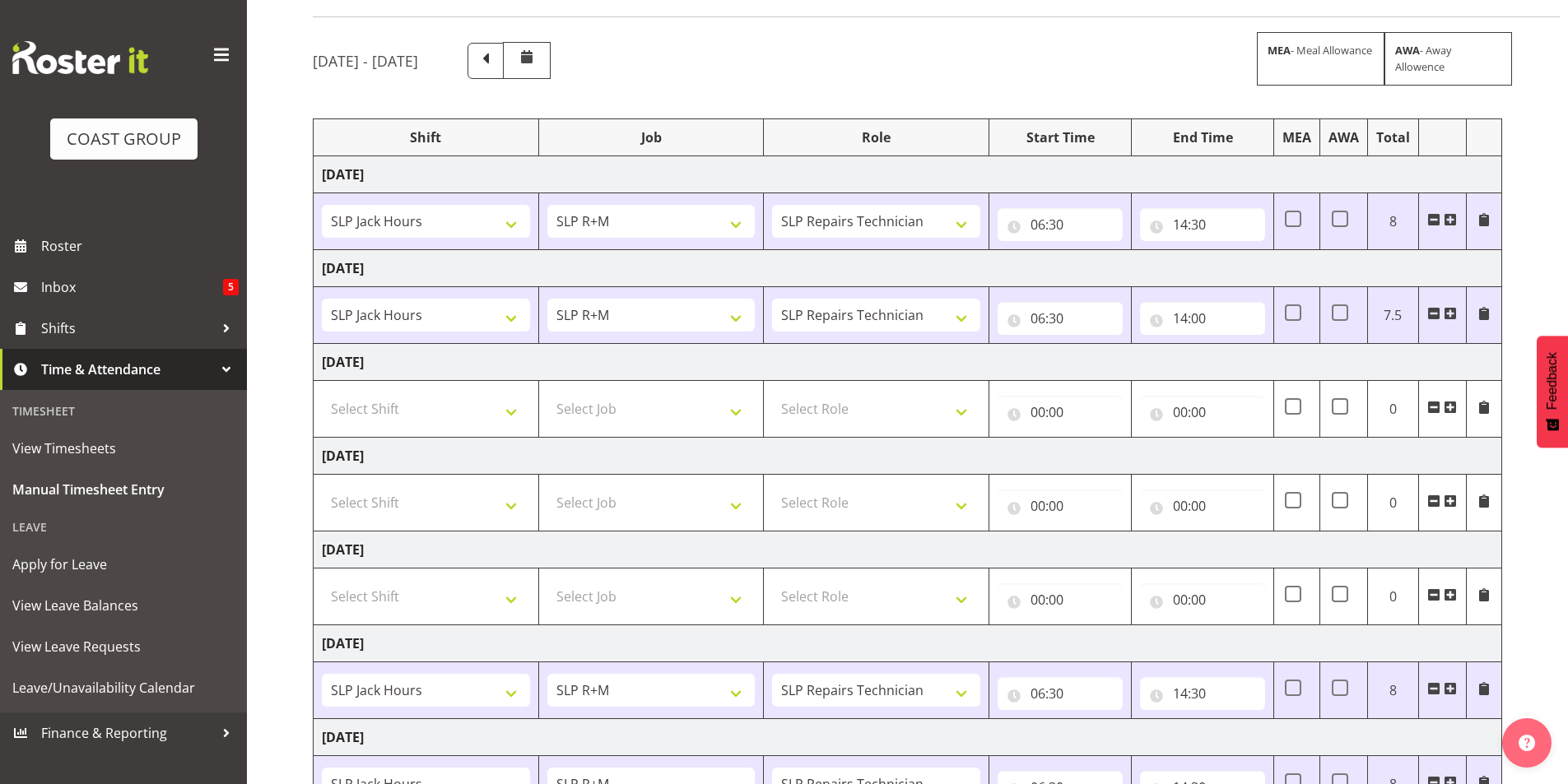
scroll to position [0, 0]
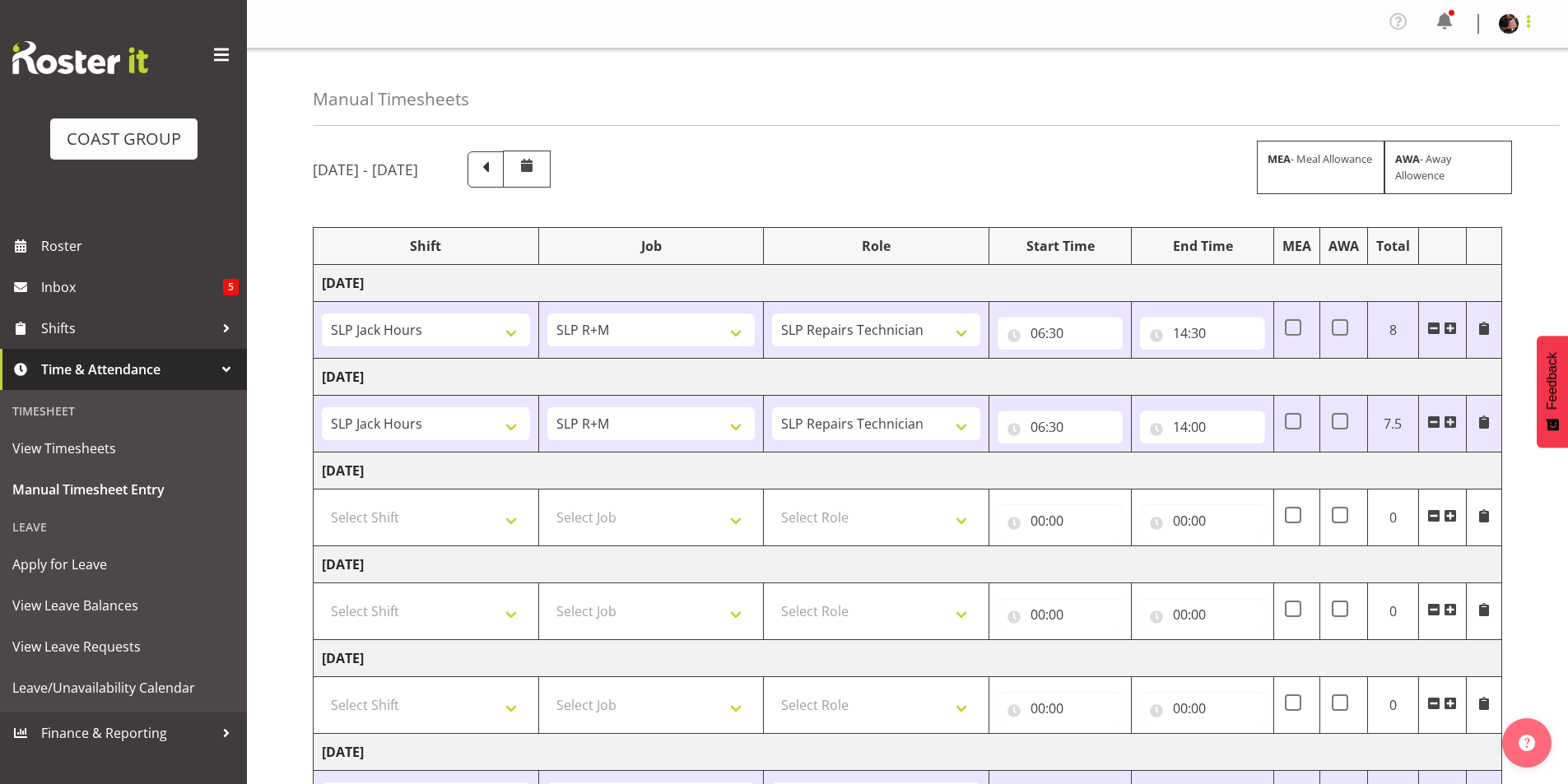
click at [1530, 24] on span at bounding box center [1528, 21] width 20 height 20
click at [1450, 91] on link "Log Out" at bounding box center [1460, 90] width 158 height 30
